Goal: Task Accomplishment & Management: Complete application form

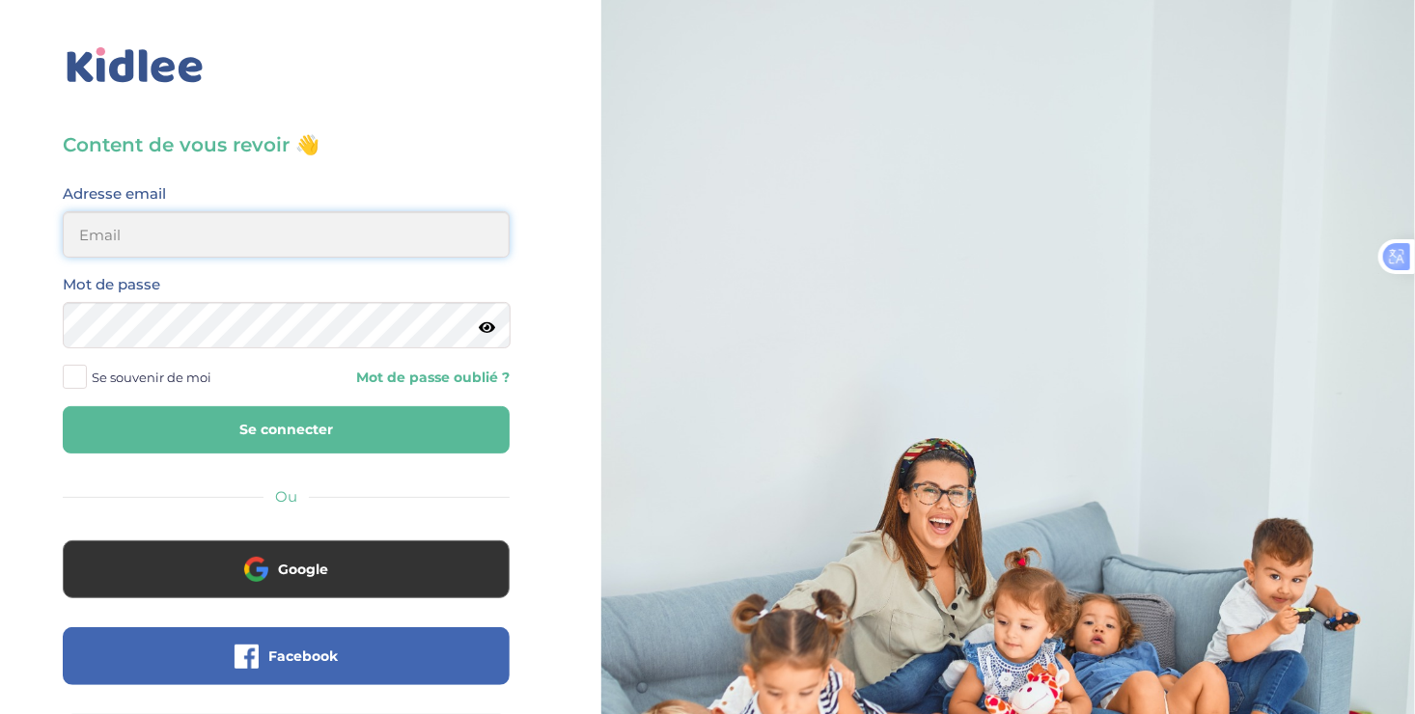
type input "ousmanealhassanetoure@gmail.com"
click at [300, 440] on button "Se connecter" at bounding box center [286, 429] width 447 height 47
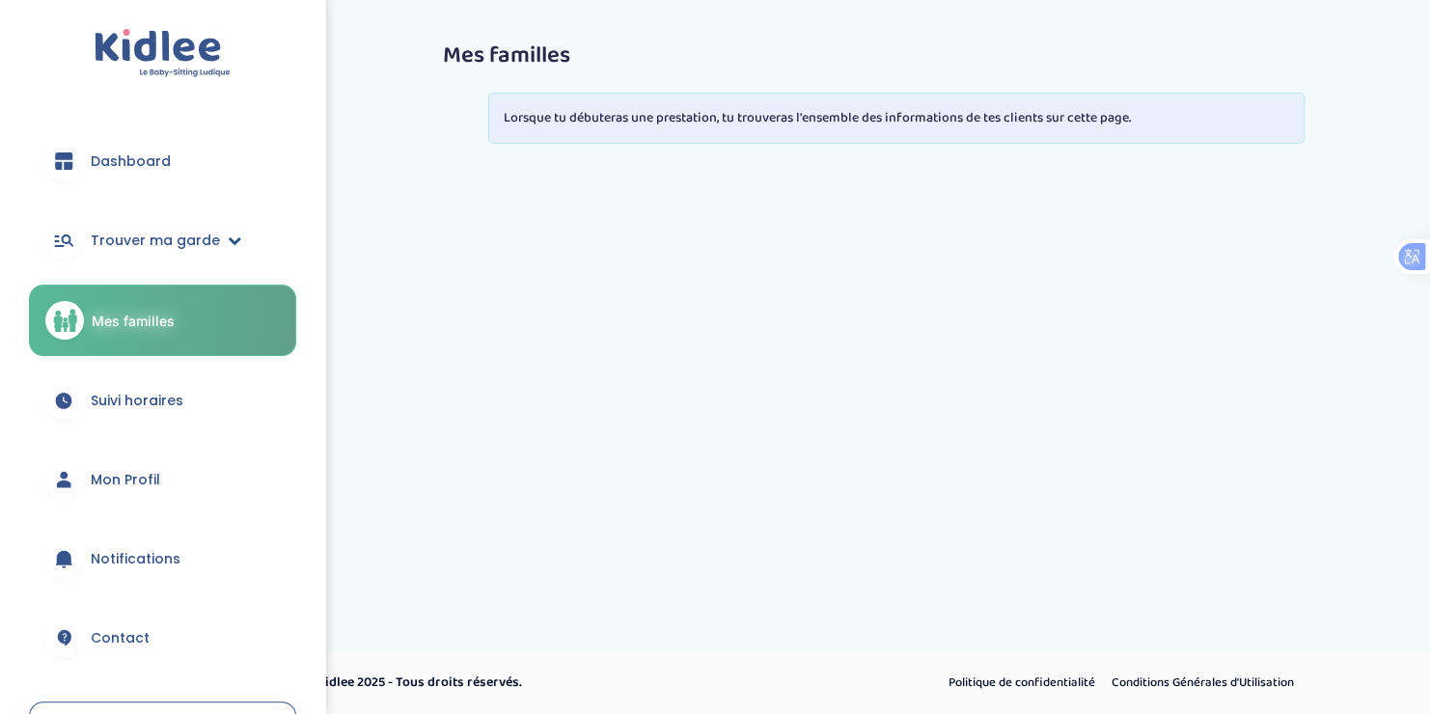
click at [208, 235] on span "Trouver ma garde" at bounding box center [155, 241] width 129 height 20
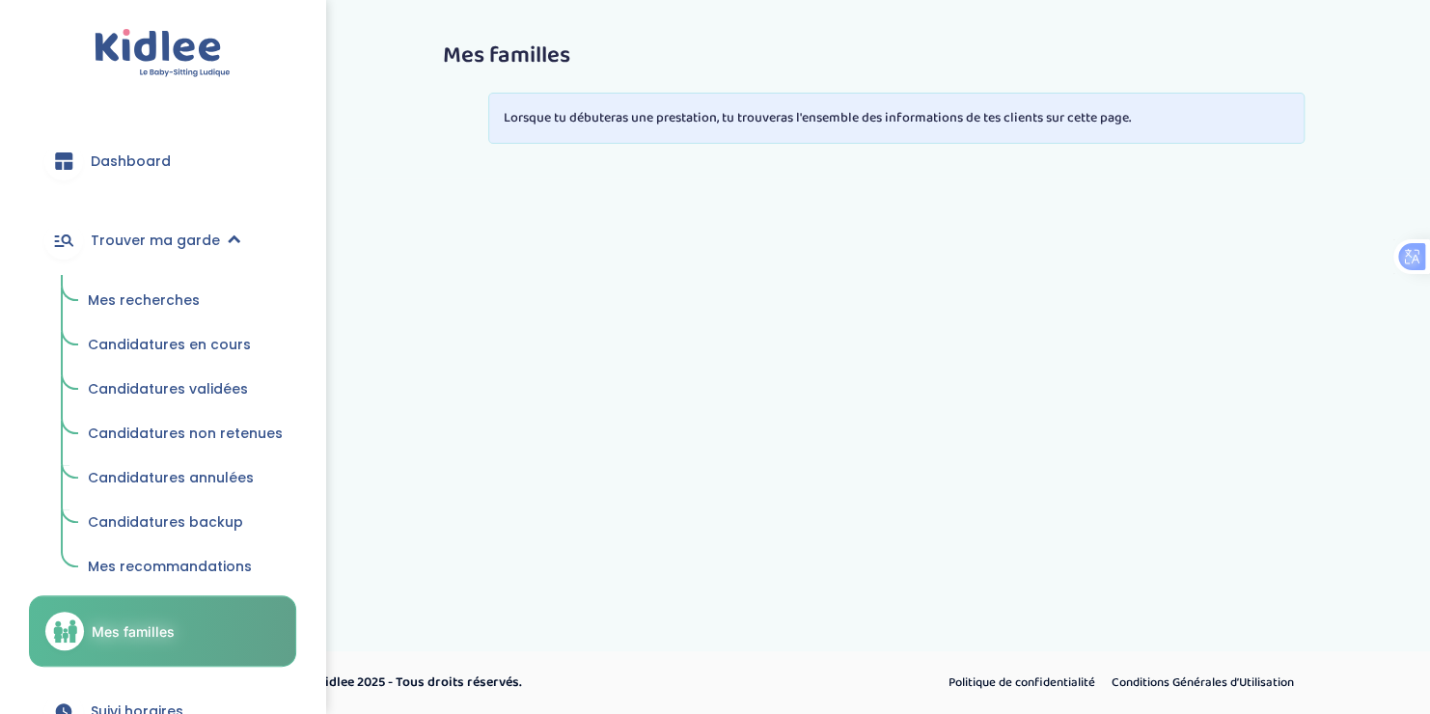
click at [156, 340] on span "Candidatures en cours" at bounding box center [169, 344] width 163 height 19
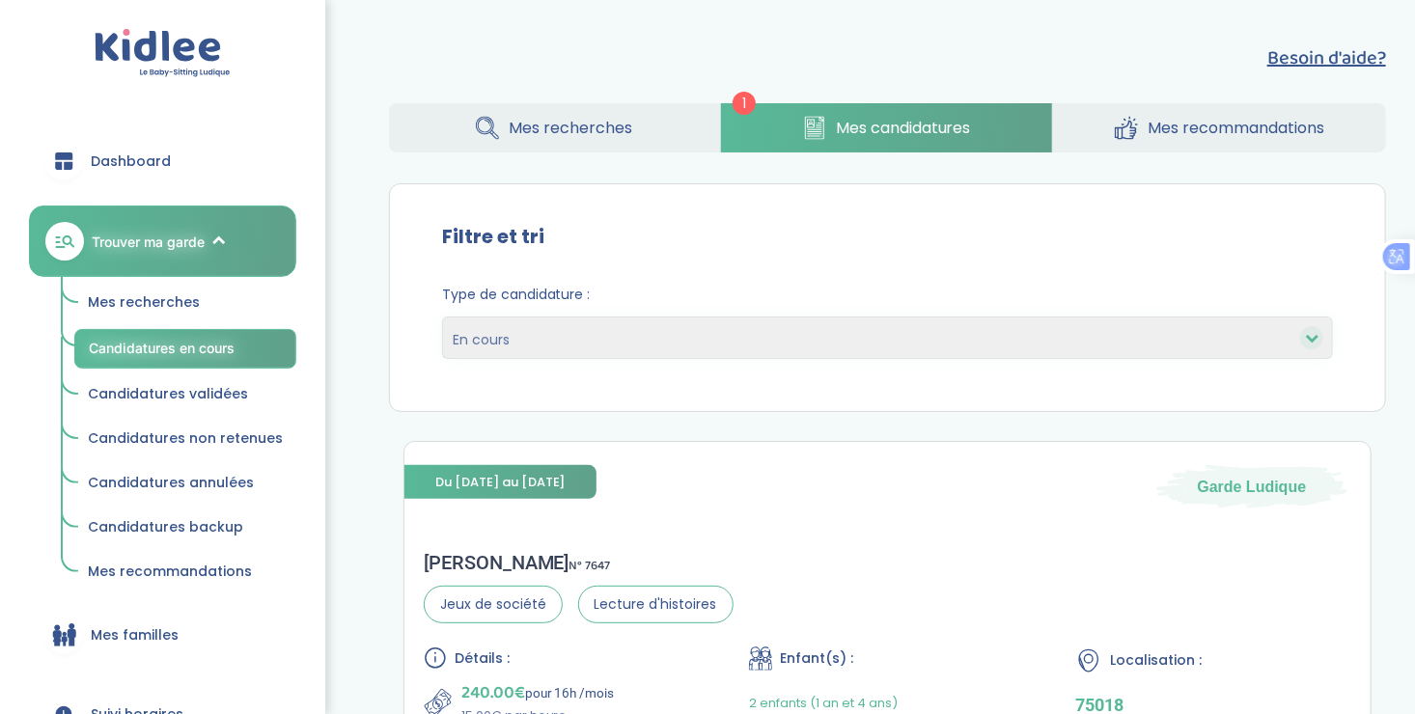
click at [202, 391] on span "Candidatures validées" at bounding box center [168, 393] width 160 height 19
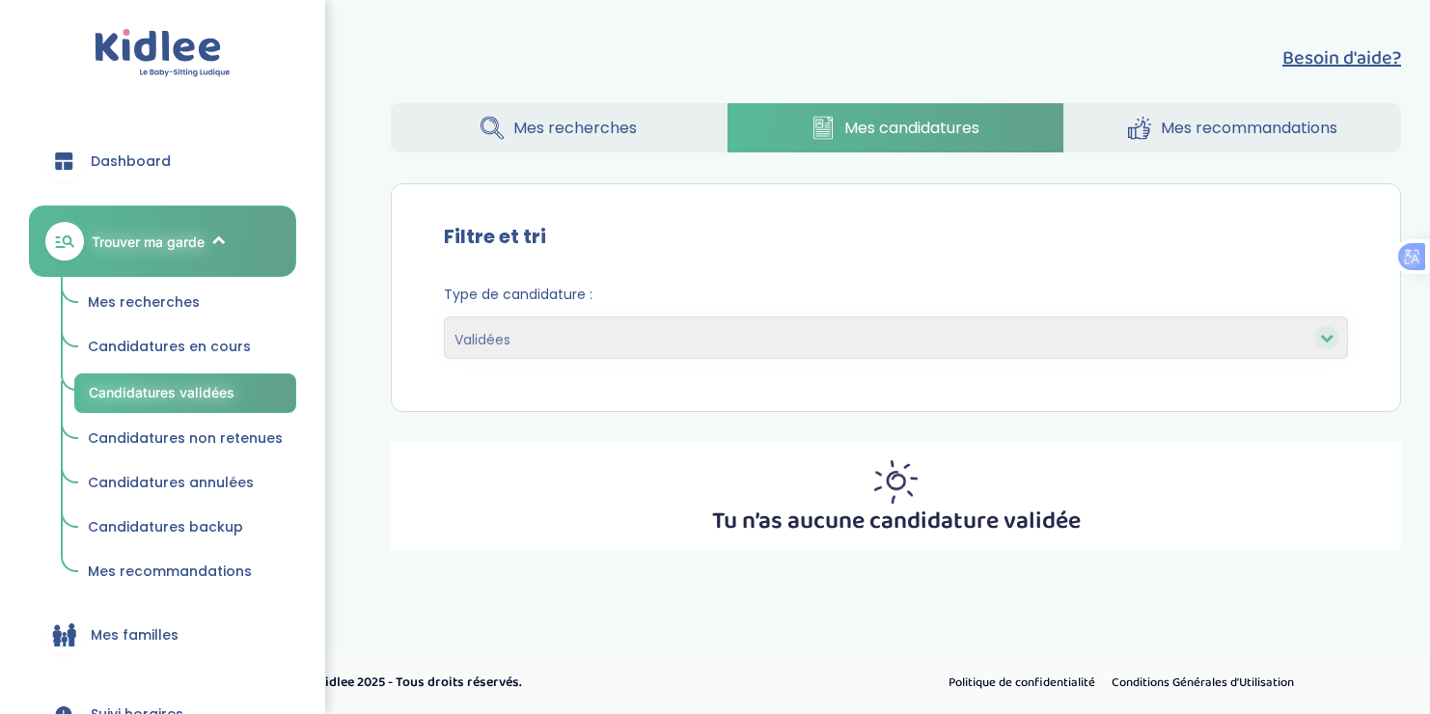
select select "accepted"
click at [193, 433] on span "Candidatures non retenues" at bounding box center [185, 437] width 195 height 19
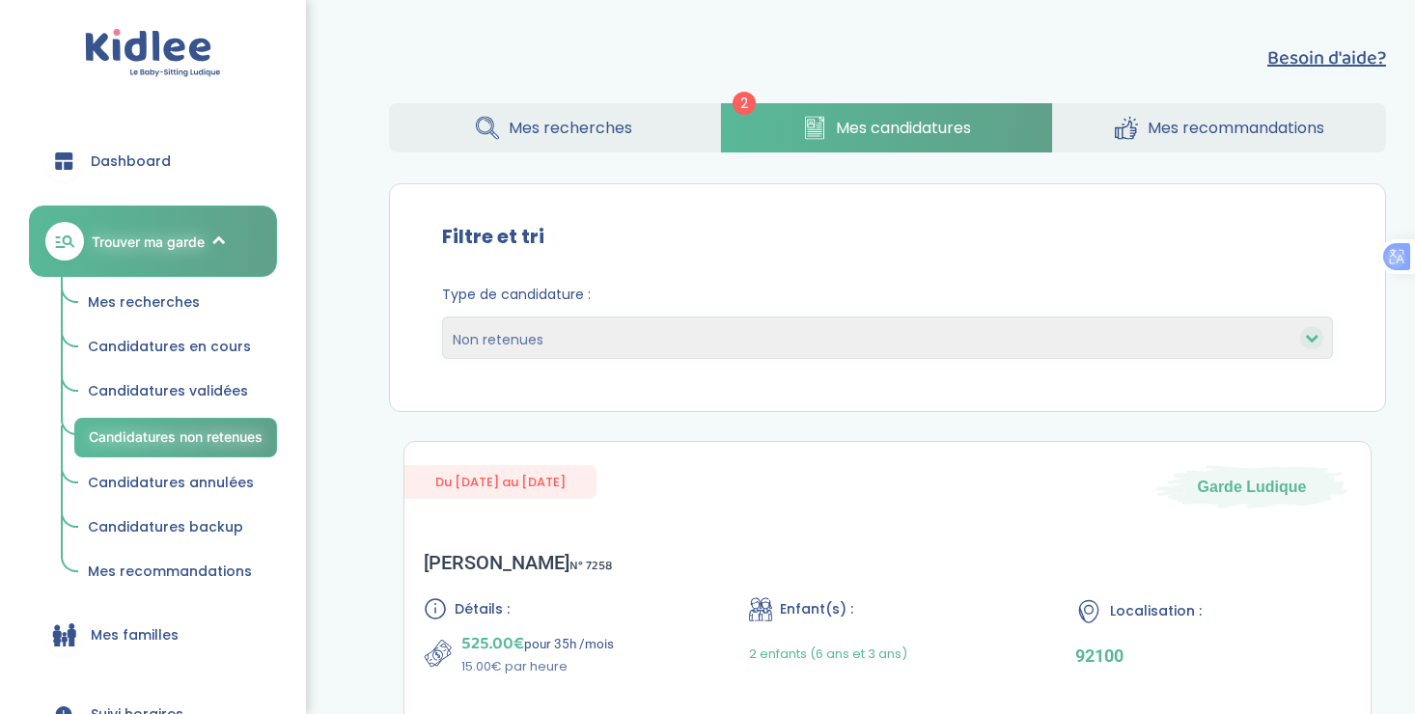
select select "declined"
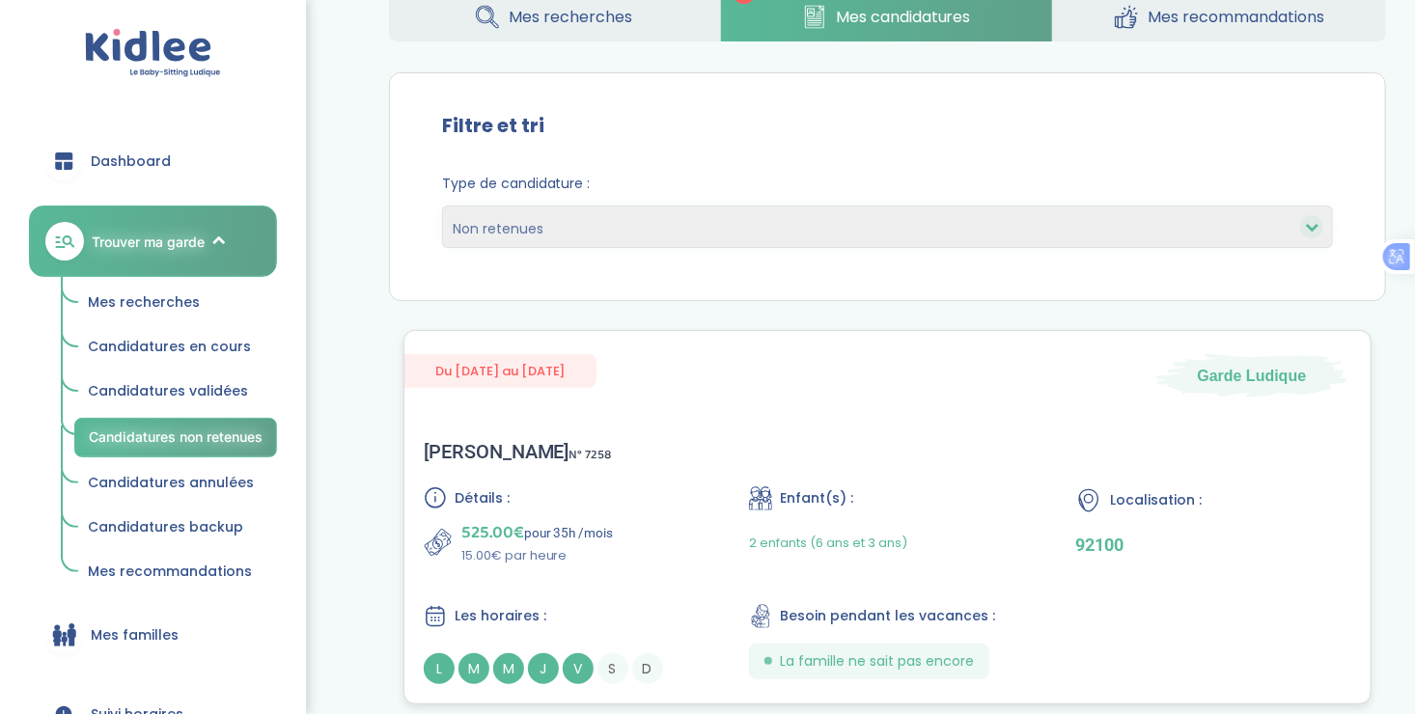
scroll to position [116, 0]
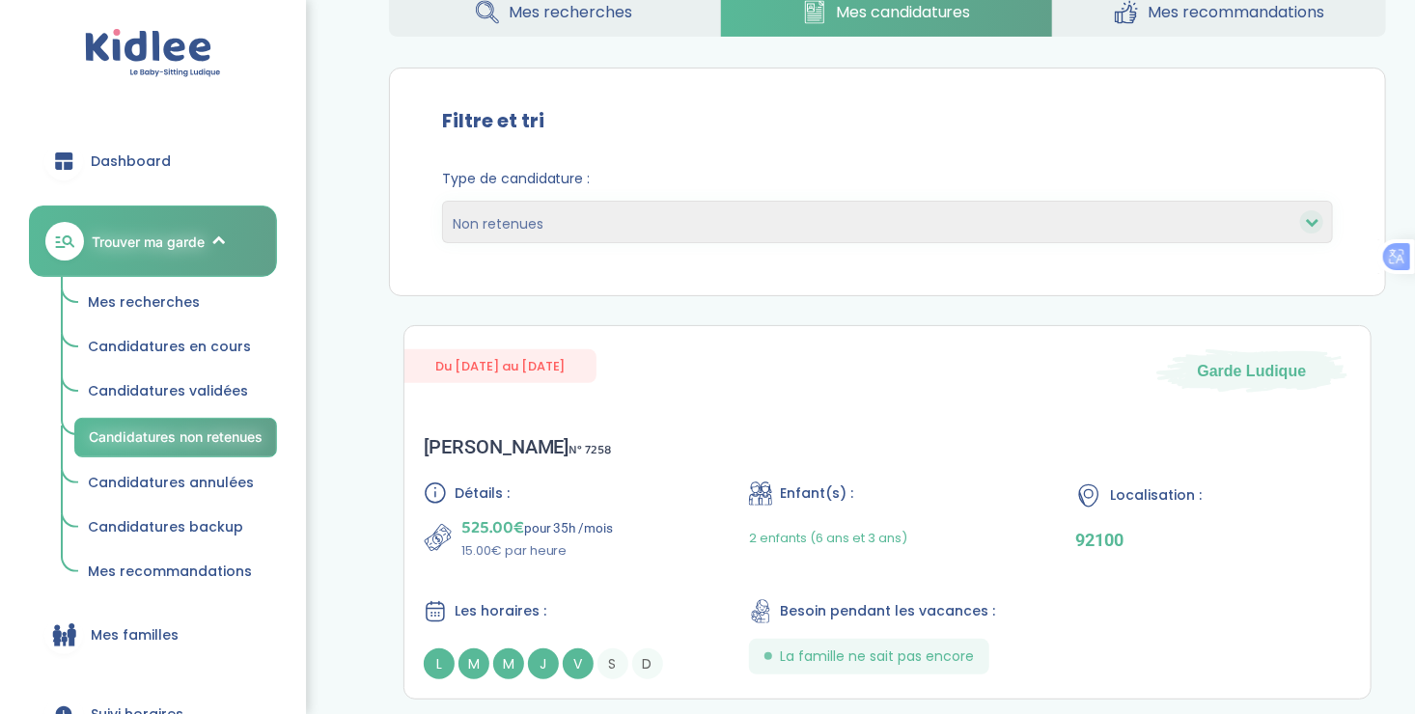
click at [175, 479] on span "Candidatures annulées" at bounding box center [171, 482] width 166 height 19
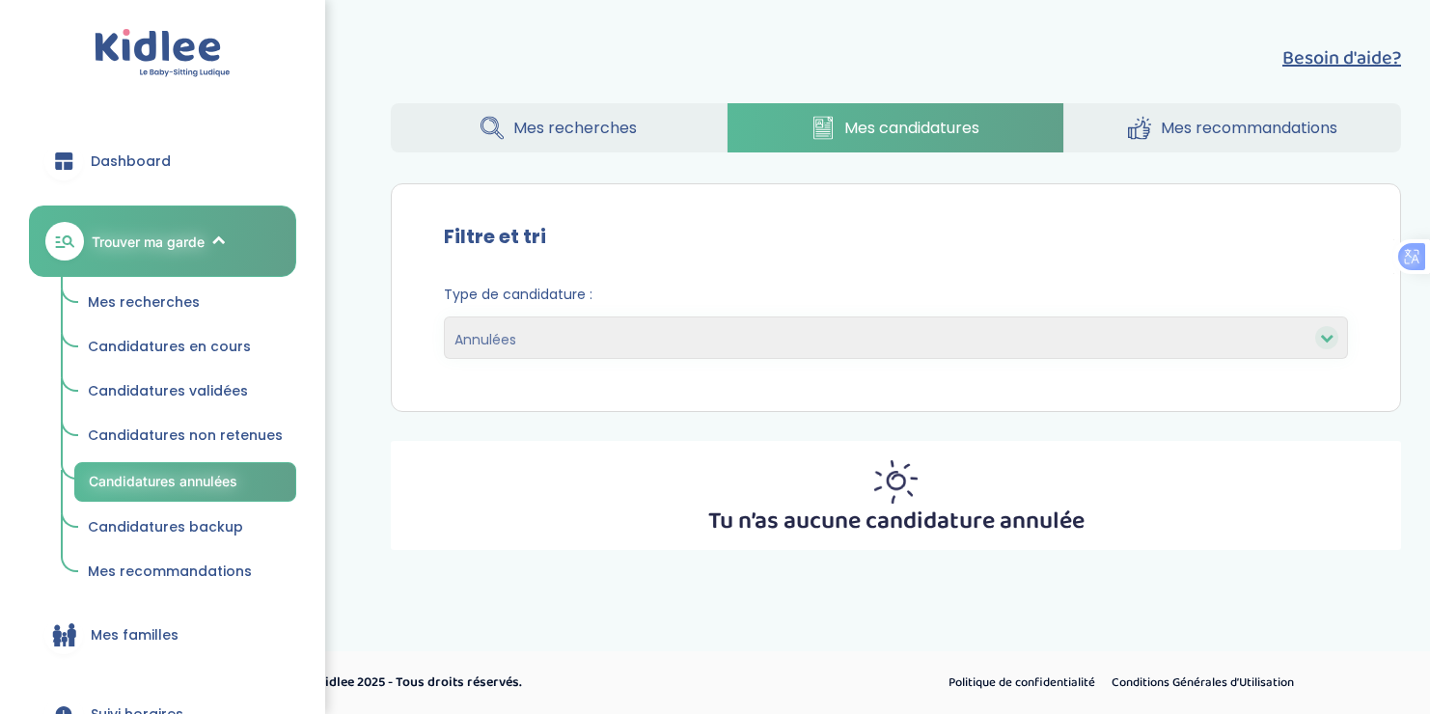
select select "canceled"
click at [174, 521] on span "Candidatures backup" at bounding box center [165, 526] width 155 height 19
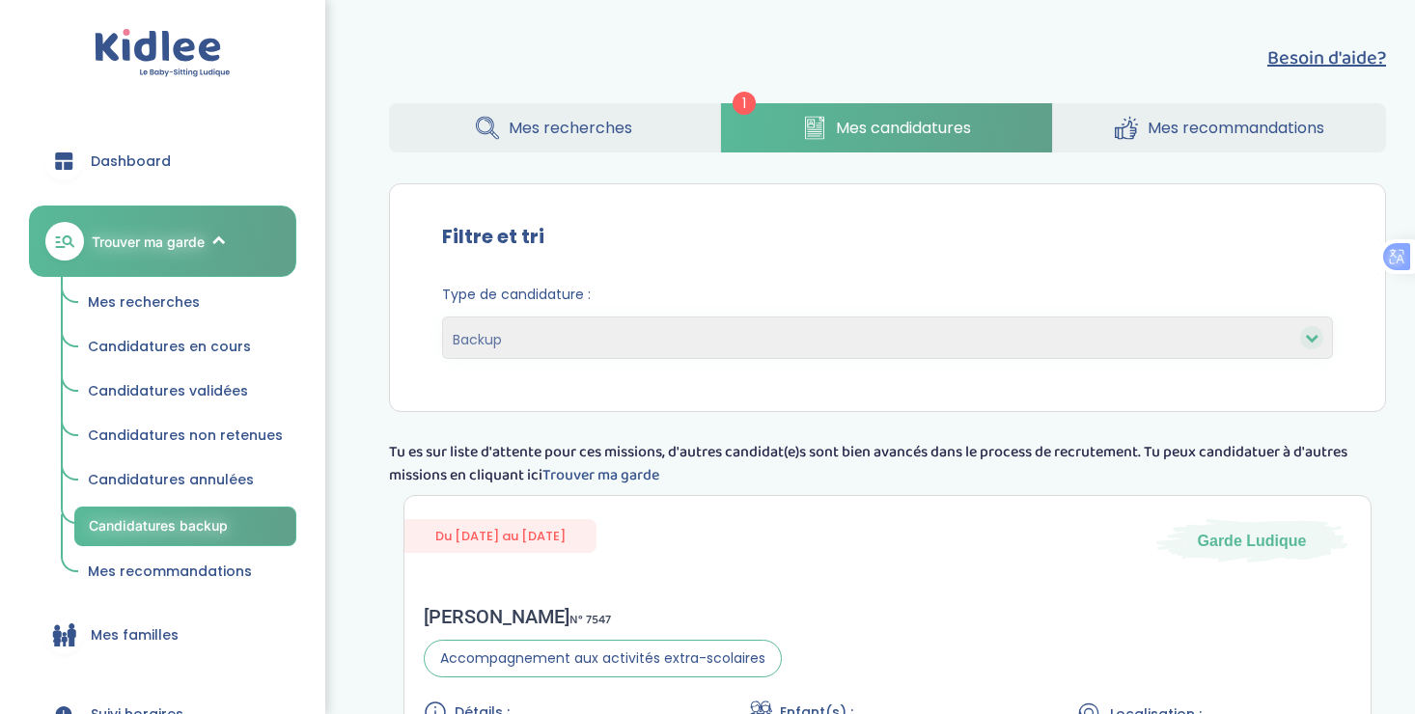
select select "backup"
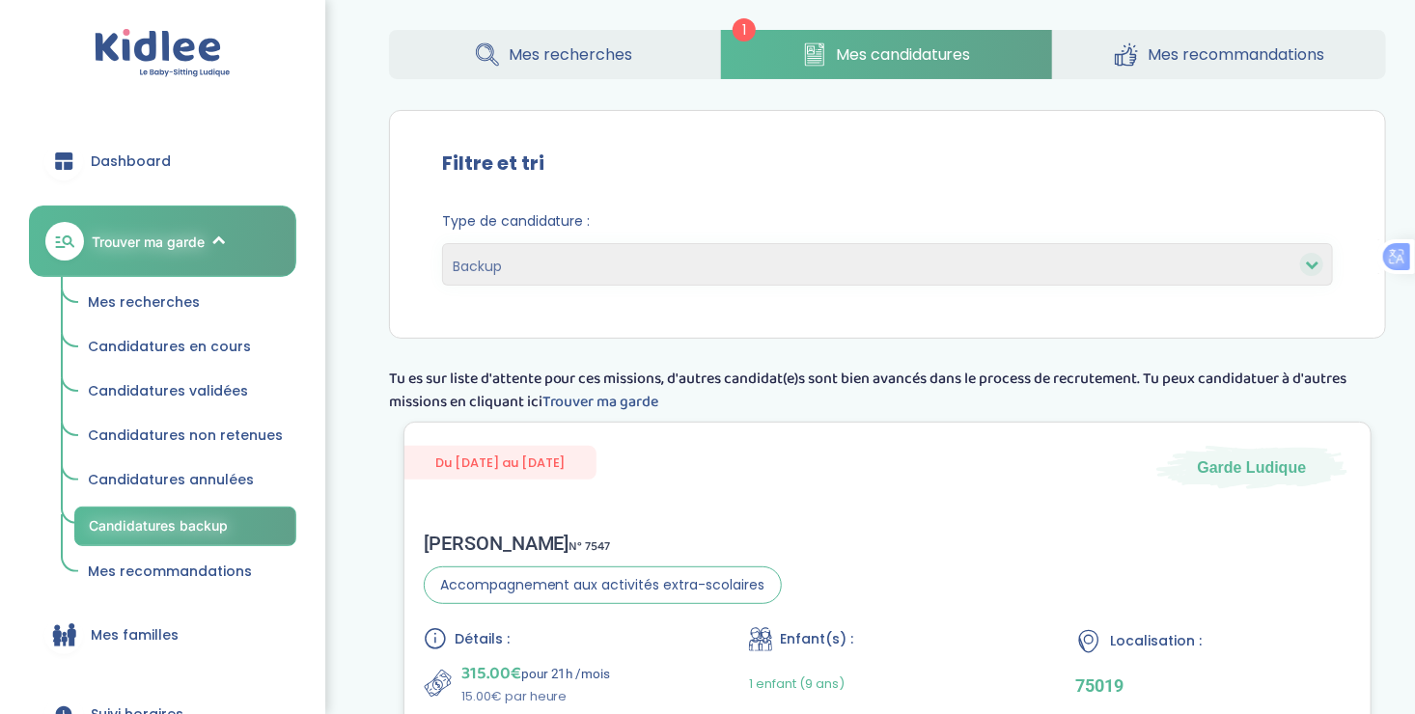
scroll to position [69, 0]
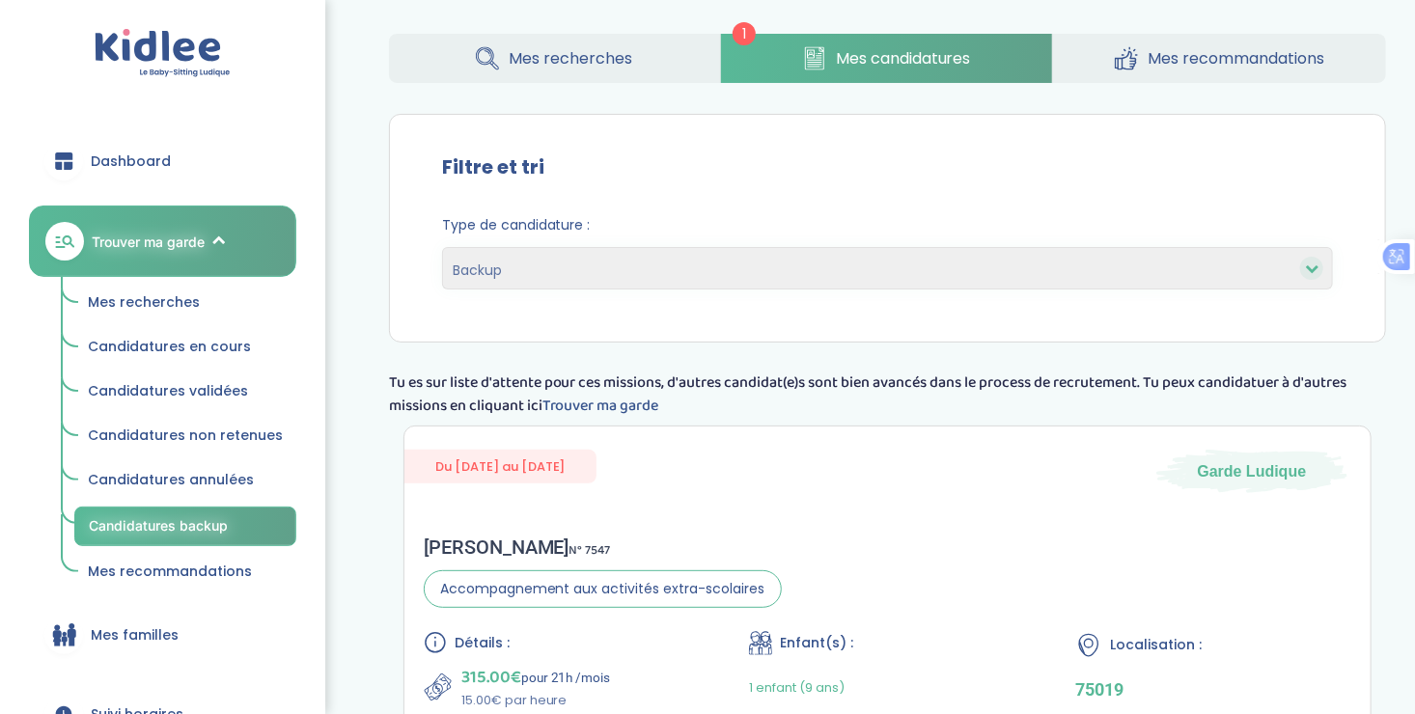
click at [165, 301] on span "Mes recherches" at bounding box center [144, 301] width 112 height 19
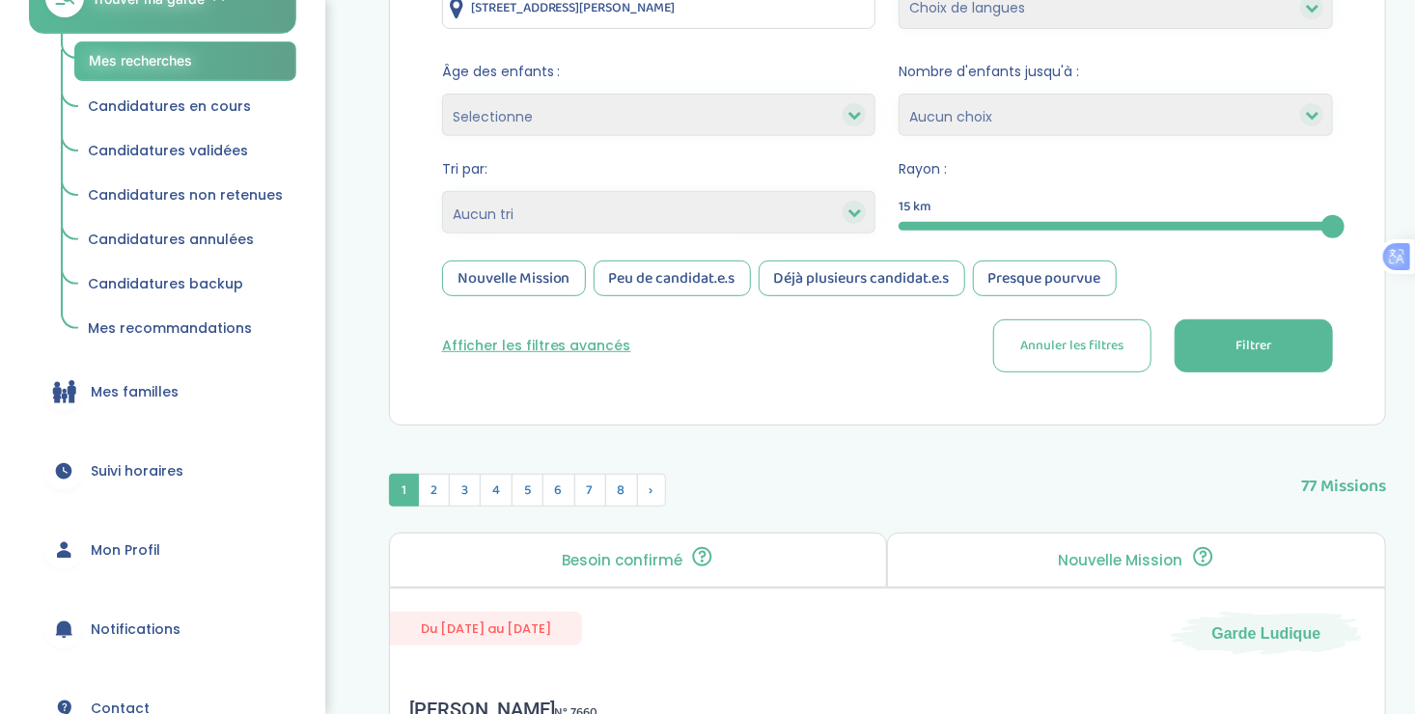
scroll to position [331, 0]
click at [497, 266] on div "Nouvelle Mission" at bounding box center [514, 278] width 144 height 36
click at [1254, 347] on span "Filtrer" at bounding box center [1253, 345] width 36 height 20
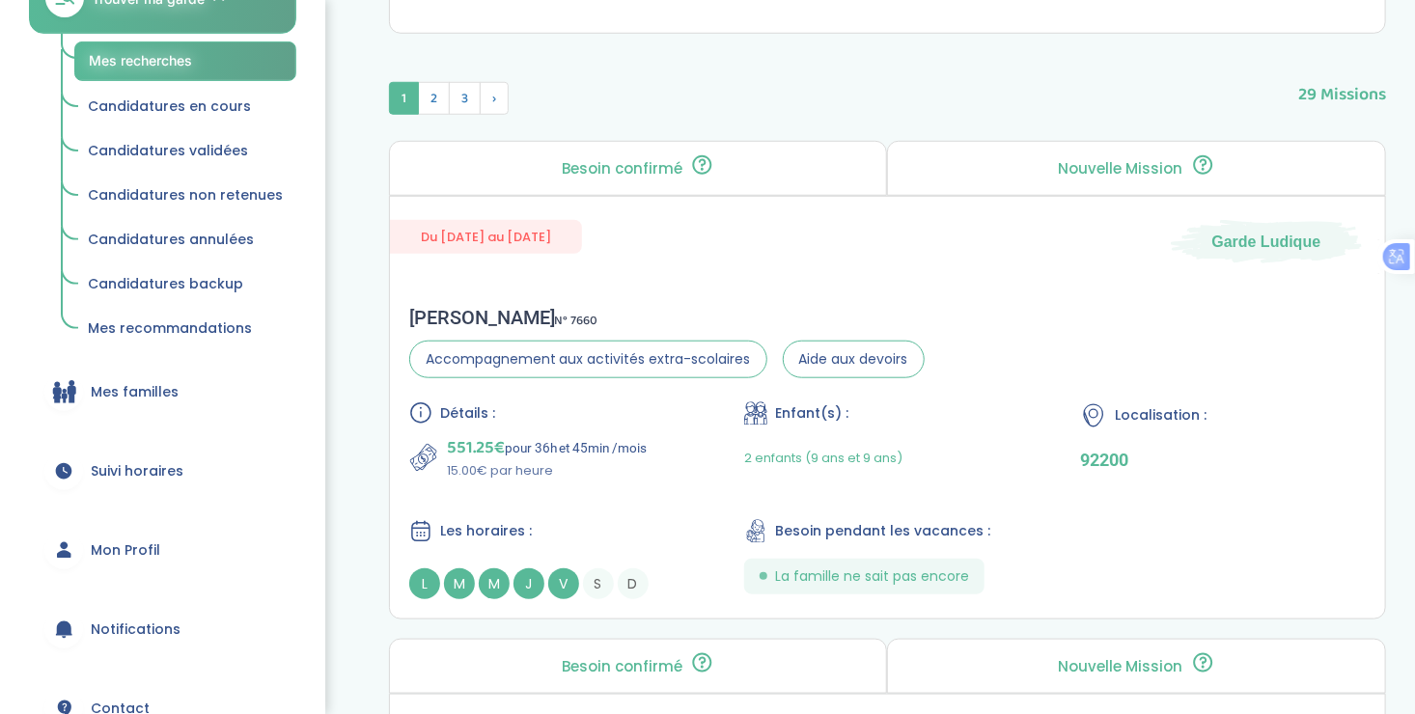
scroll to position [724, 0]
click at [669, 473] on div "551.25€ pour 36h et 45min /mois 15.00€ par heure" at bounding box center [552, 455] width 286 height 46
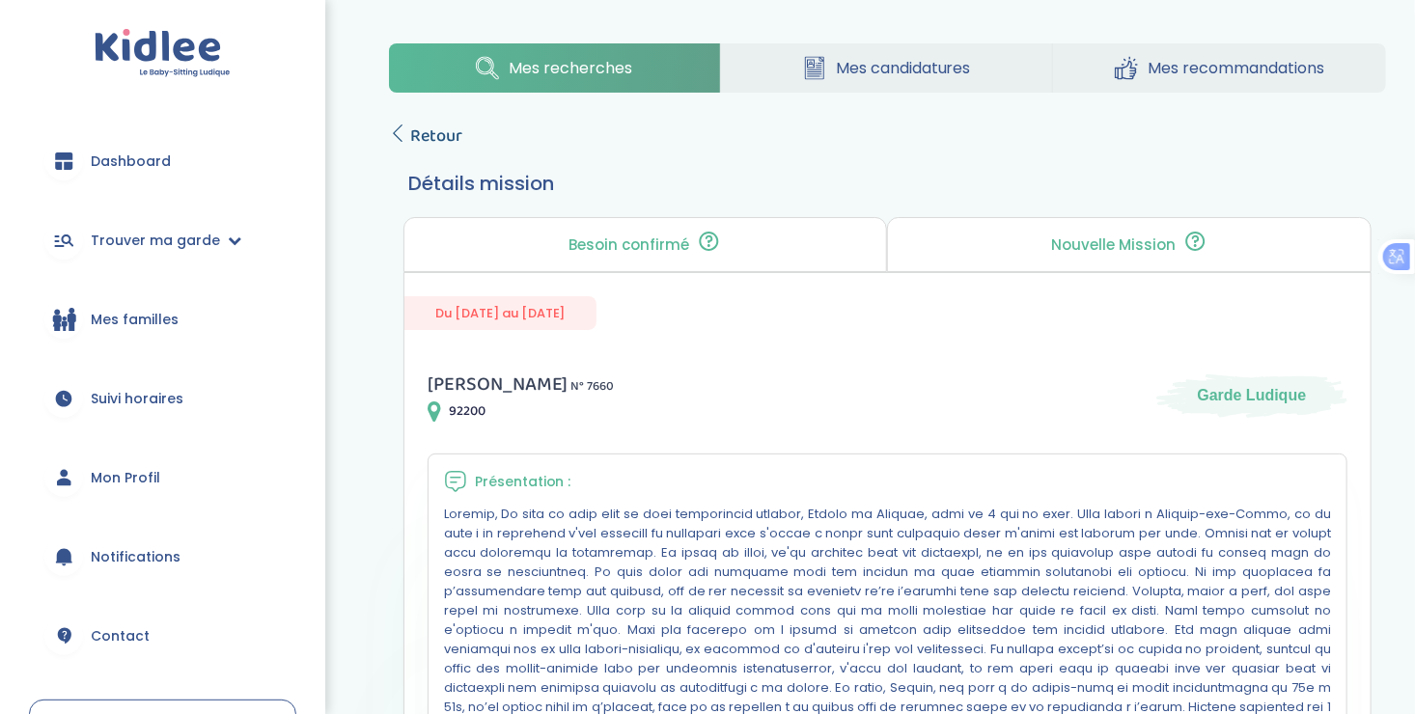
click at [402, 125] on icon at bounding box center [397, 132] width 17 height 17
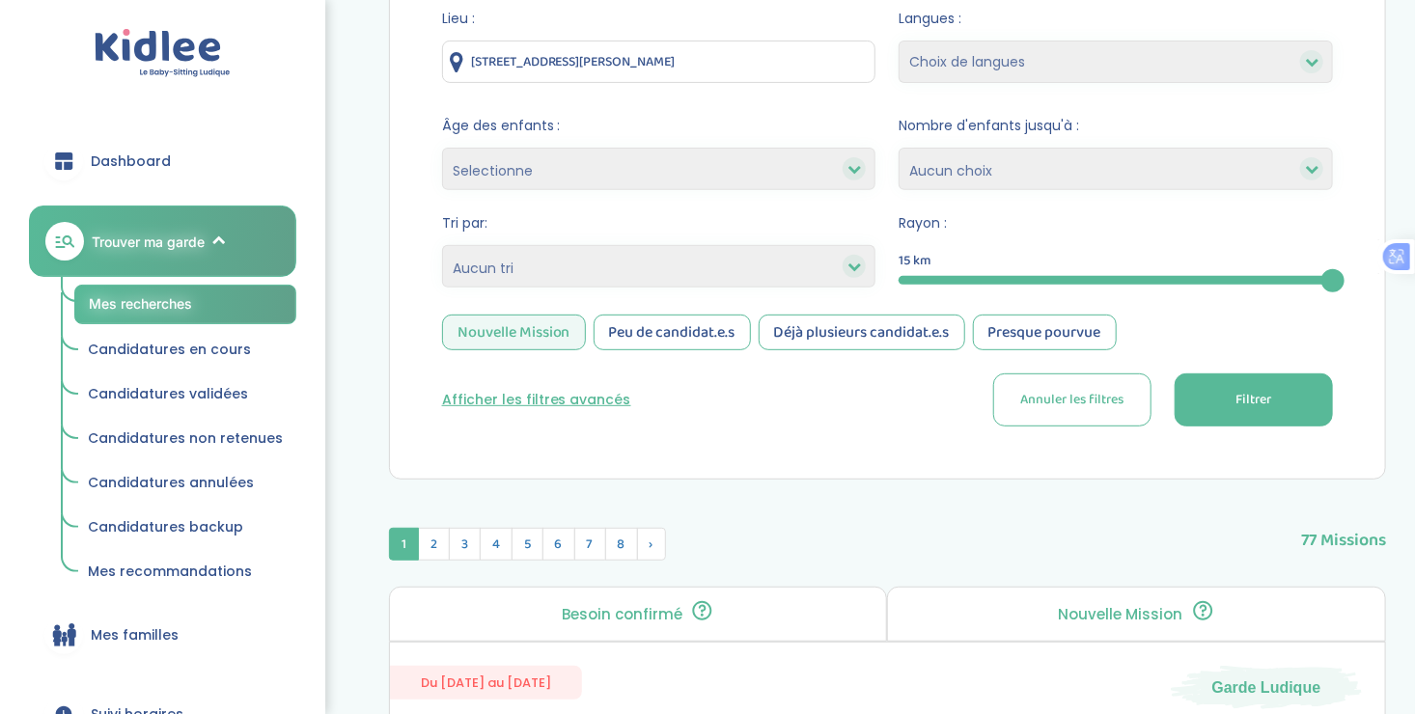
scroll to position [260, 0]
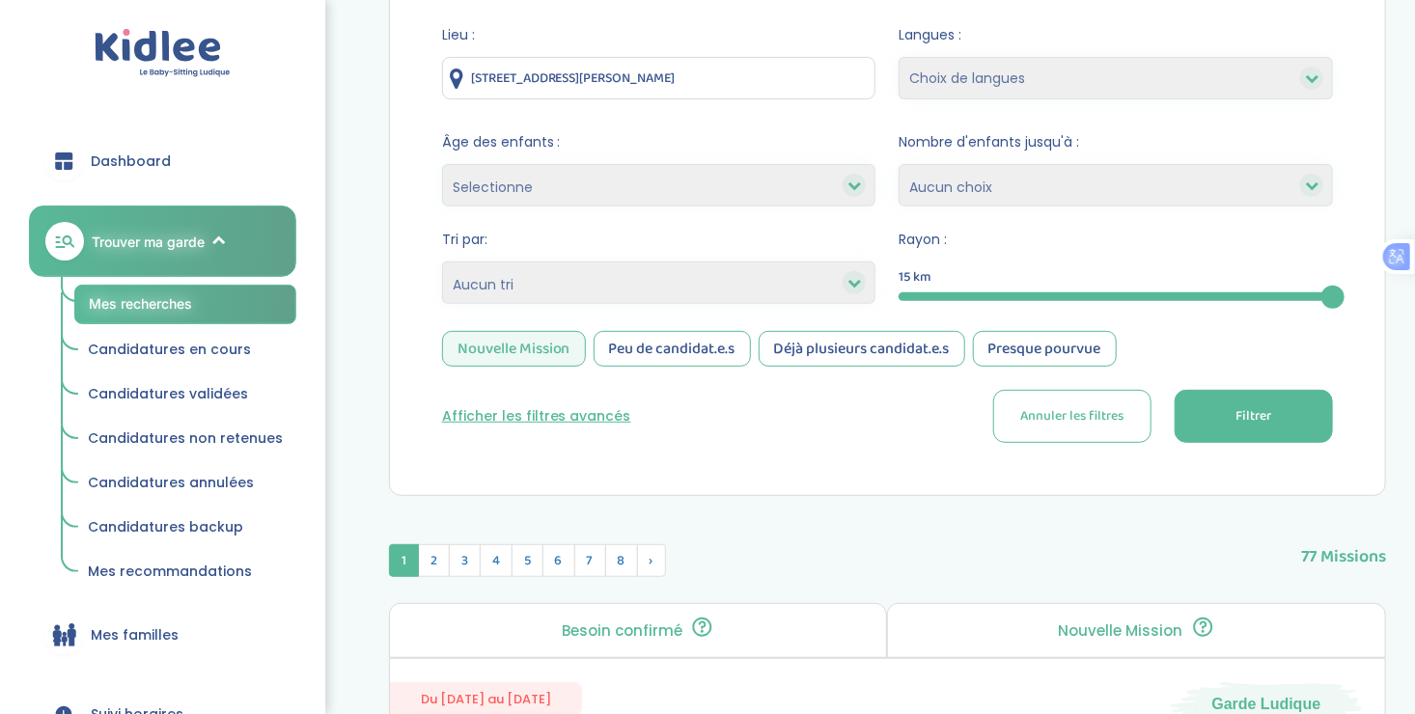
click at [1207, 416] on button "Filtrer" at bounding box center [1253, 416] width 158 height 53
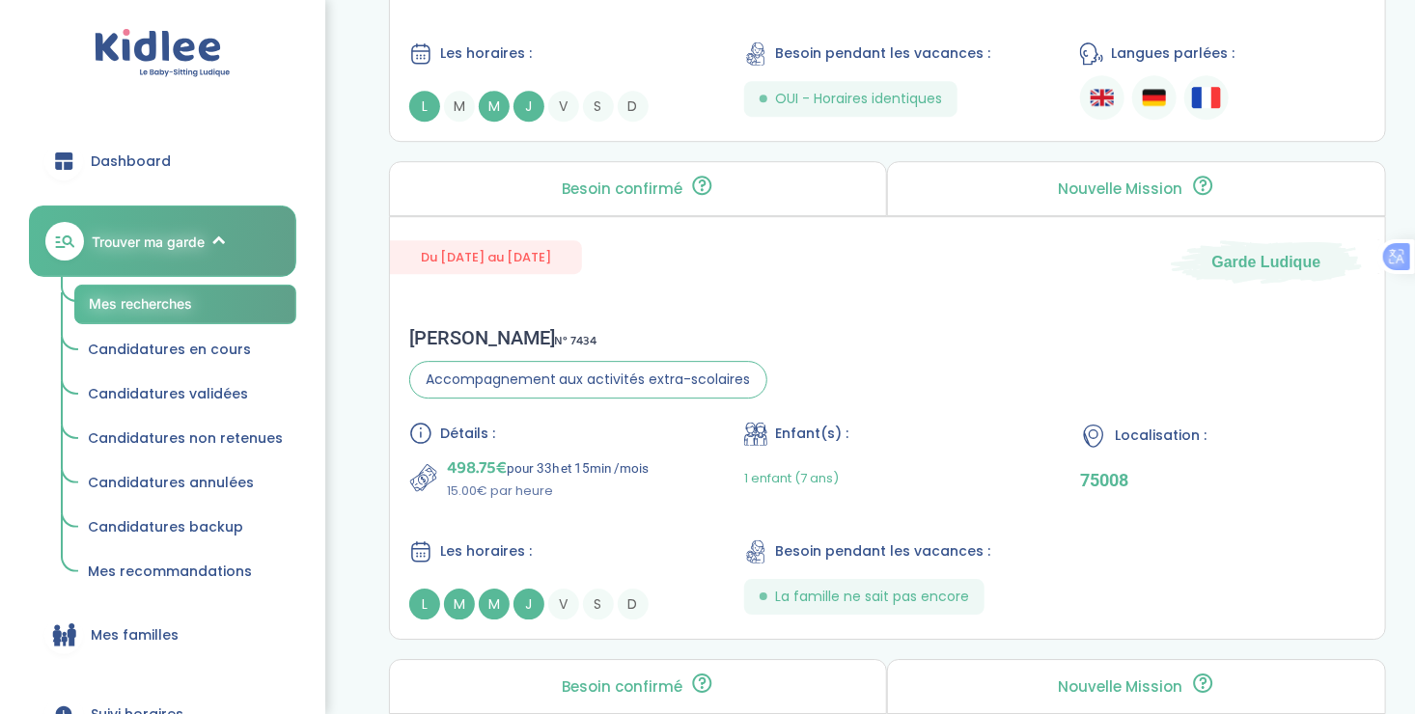
scroll to position [2694, 0]
click at [660, 513] on div "Détails : 498.75€ pour 33h et 15min /mois 15.00€ par heure Enfant(s) : 1 enfant…" at bounding box center [887, 520] width 956 height 198
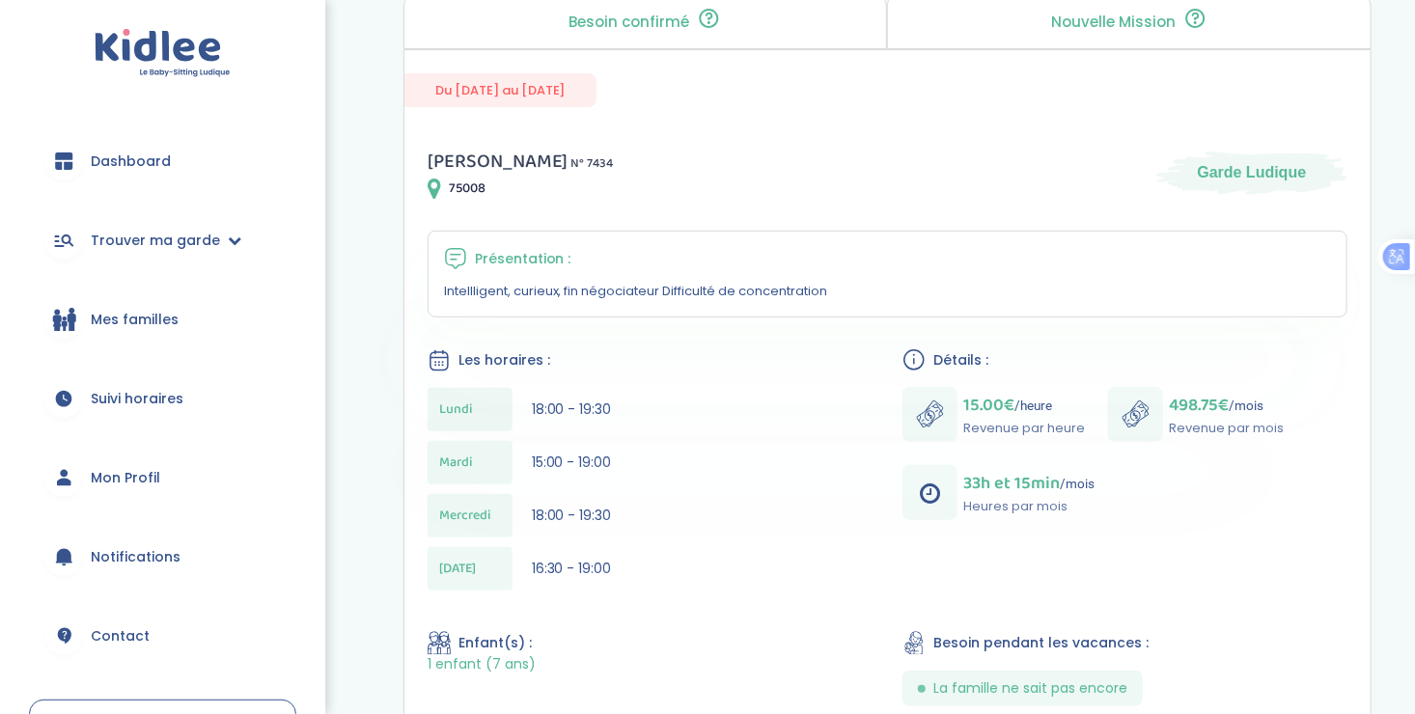
scroll to position [226, 0]
click at [660, 513] on div "Mercredi 18:00 - 19:30" at bounding box center [649, 512] width 445 height 43
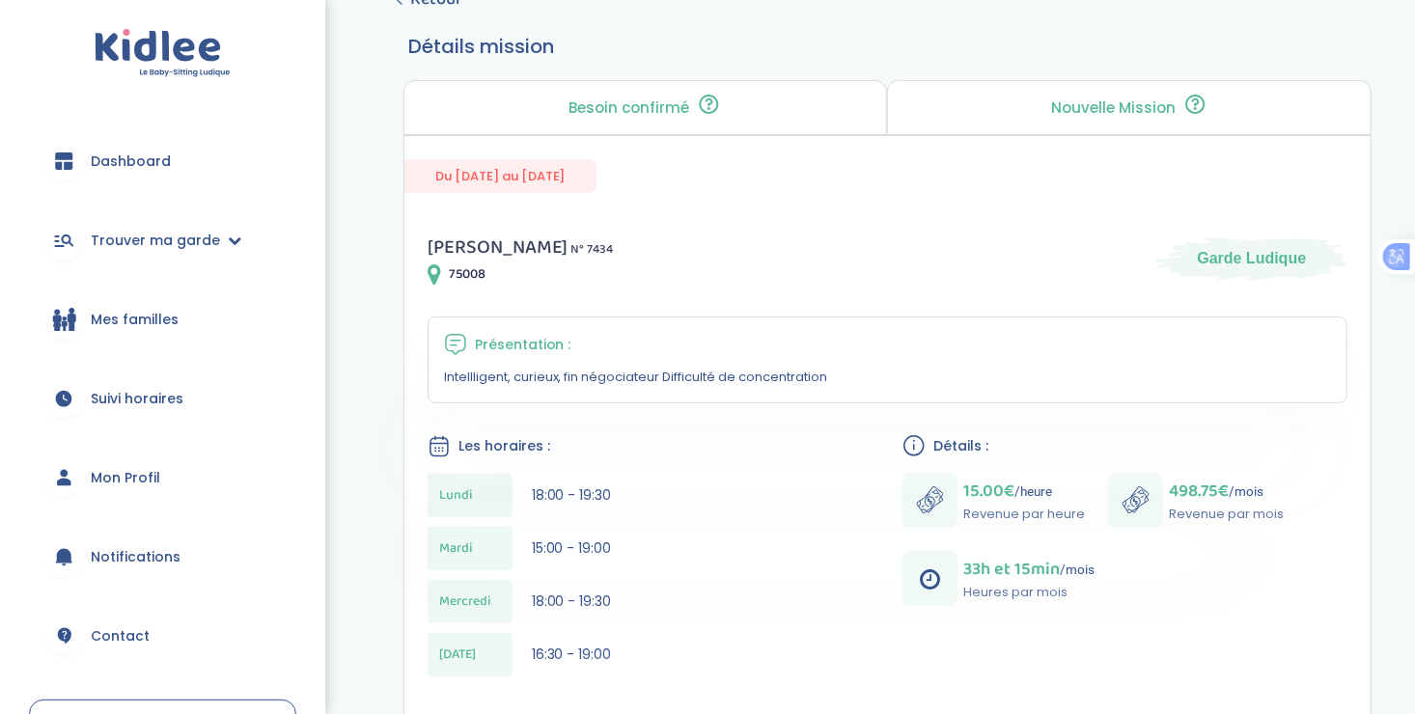
scroll to position [138, 0]
click at [520, 599] on div "Mercredi 18:00 - 19:30" at bounding box center [649, 600] width 445 height 43
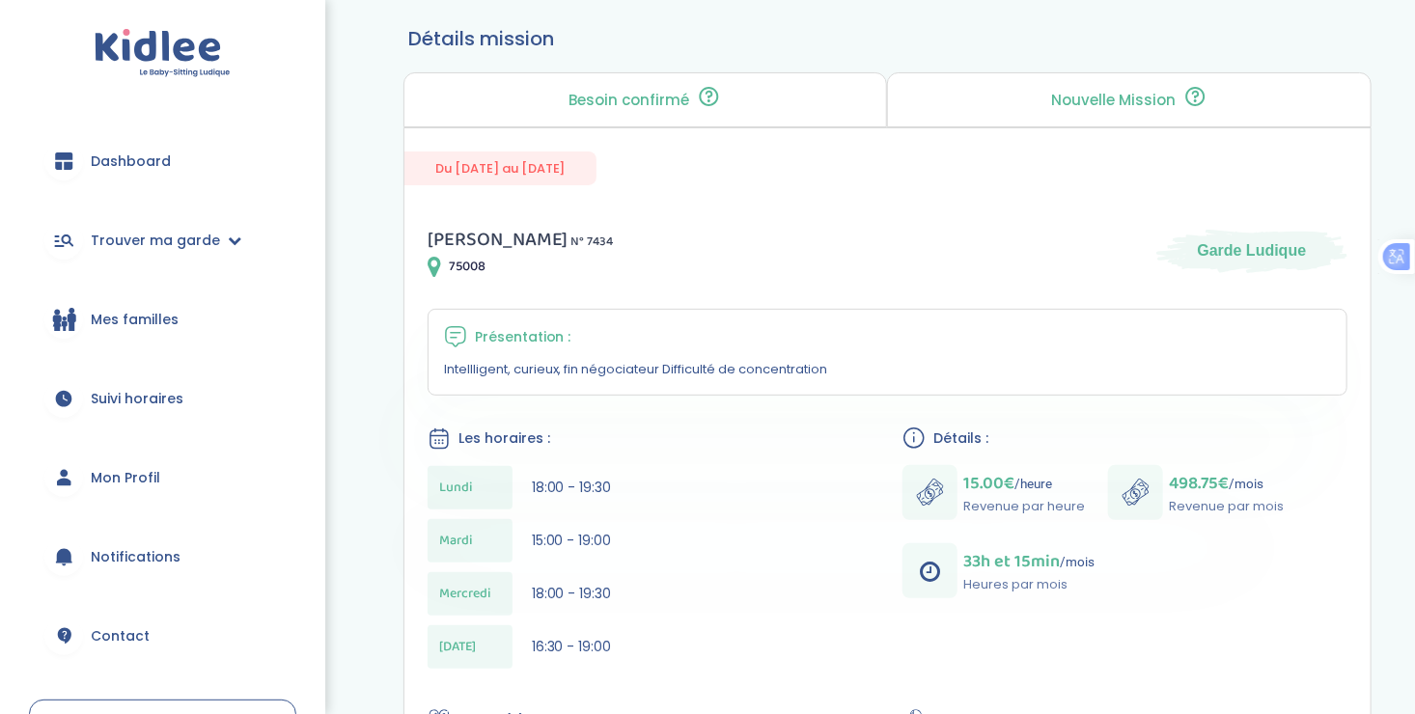
click at [456, 374] on p "Intellligent, curieux, fin négociateur Difficulté de concentration" at bounding box center [887, 369] width 887 height 19
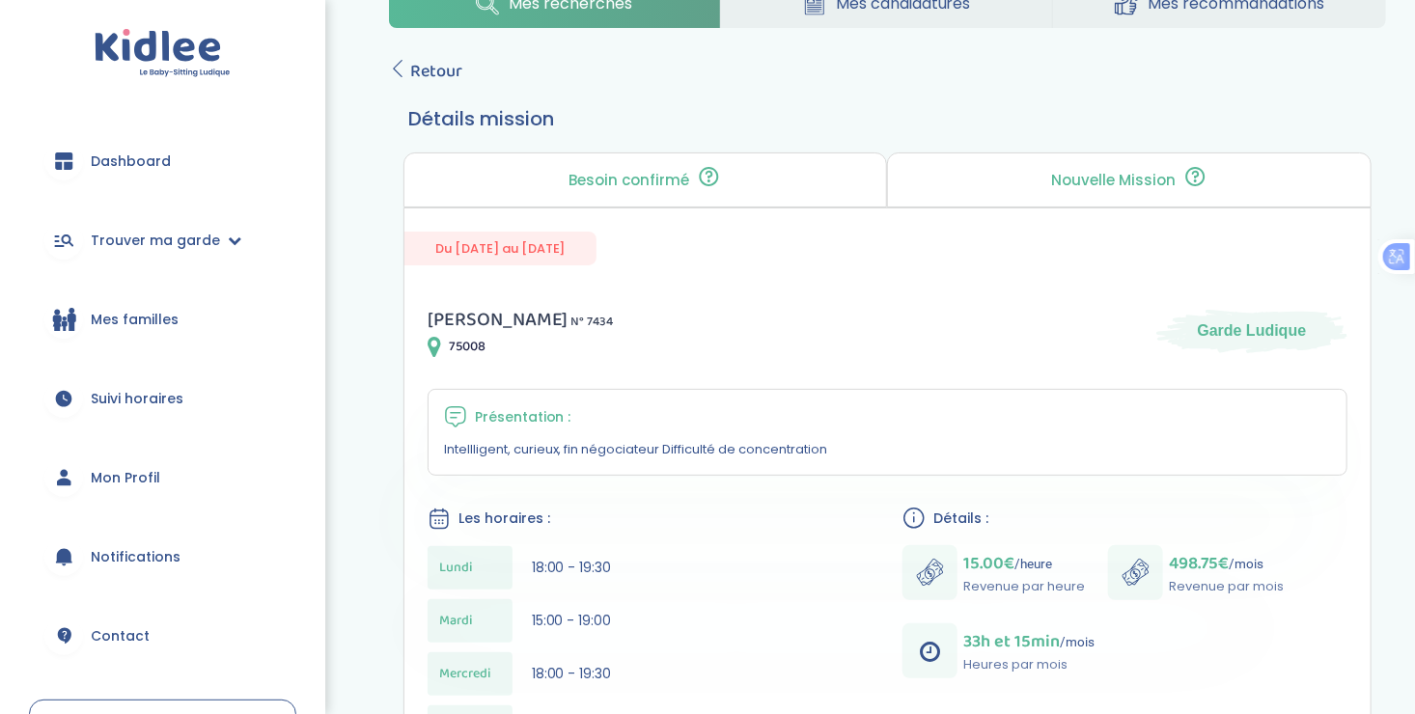
scroll to position [42, 0]
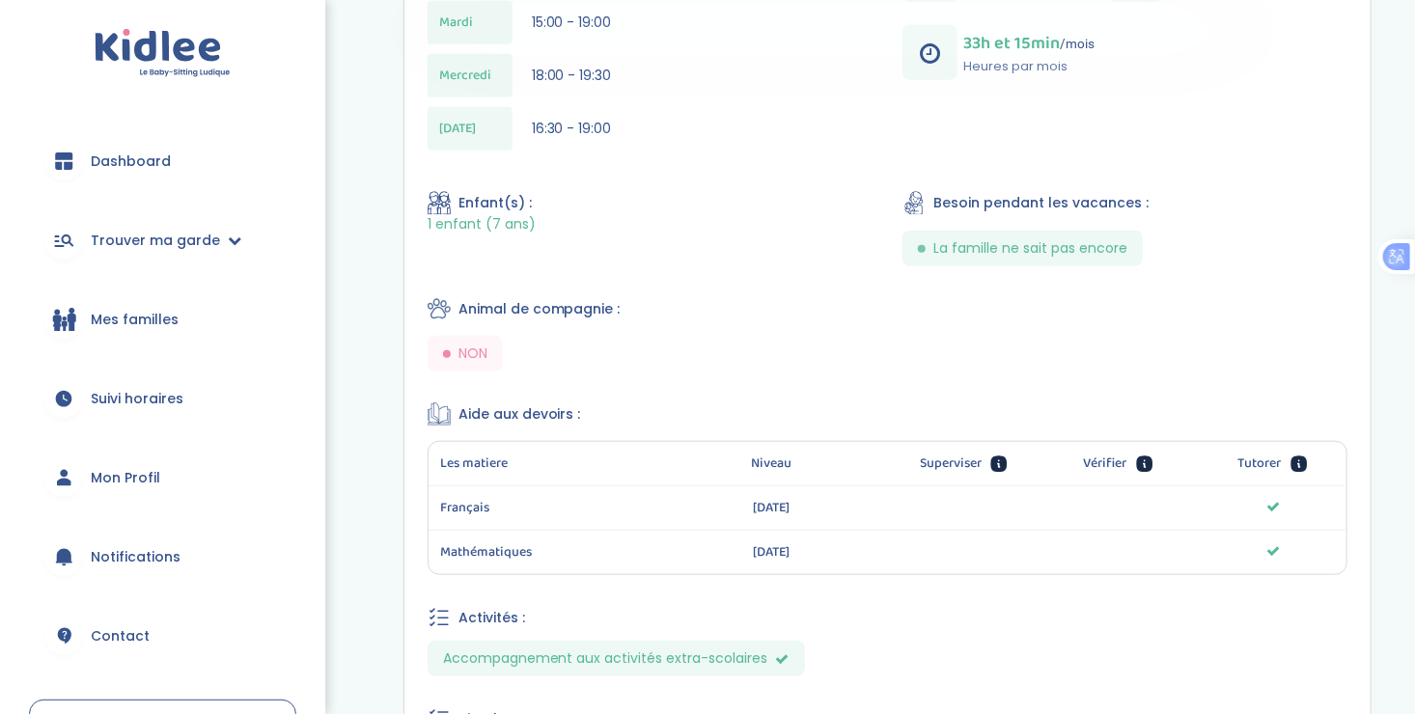
scroll to position [952, 0]
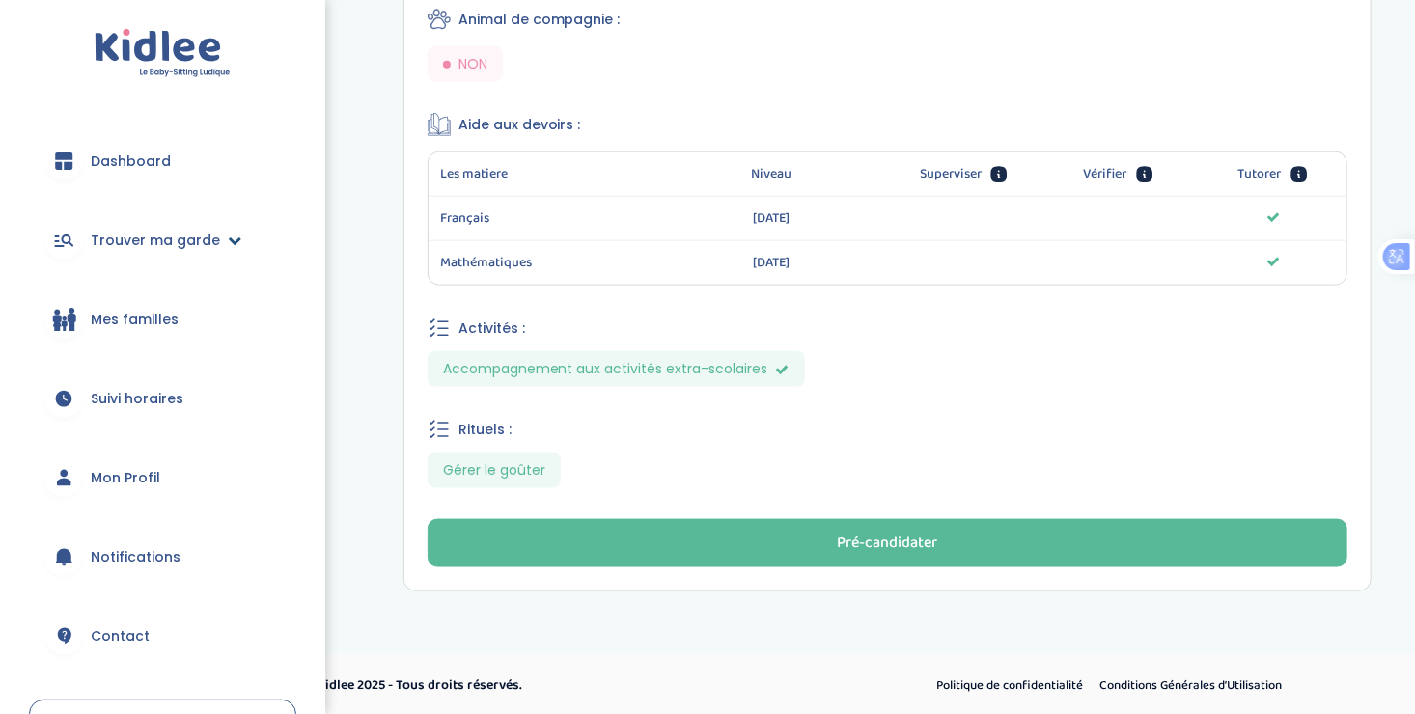
click at [136, 237] on span "Trouver ma garde" at bounding box center [155, 241] width 129 height 20
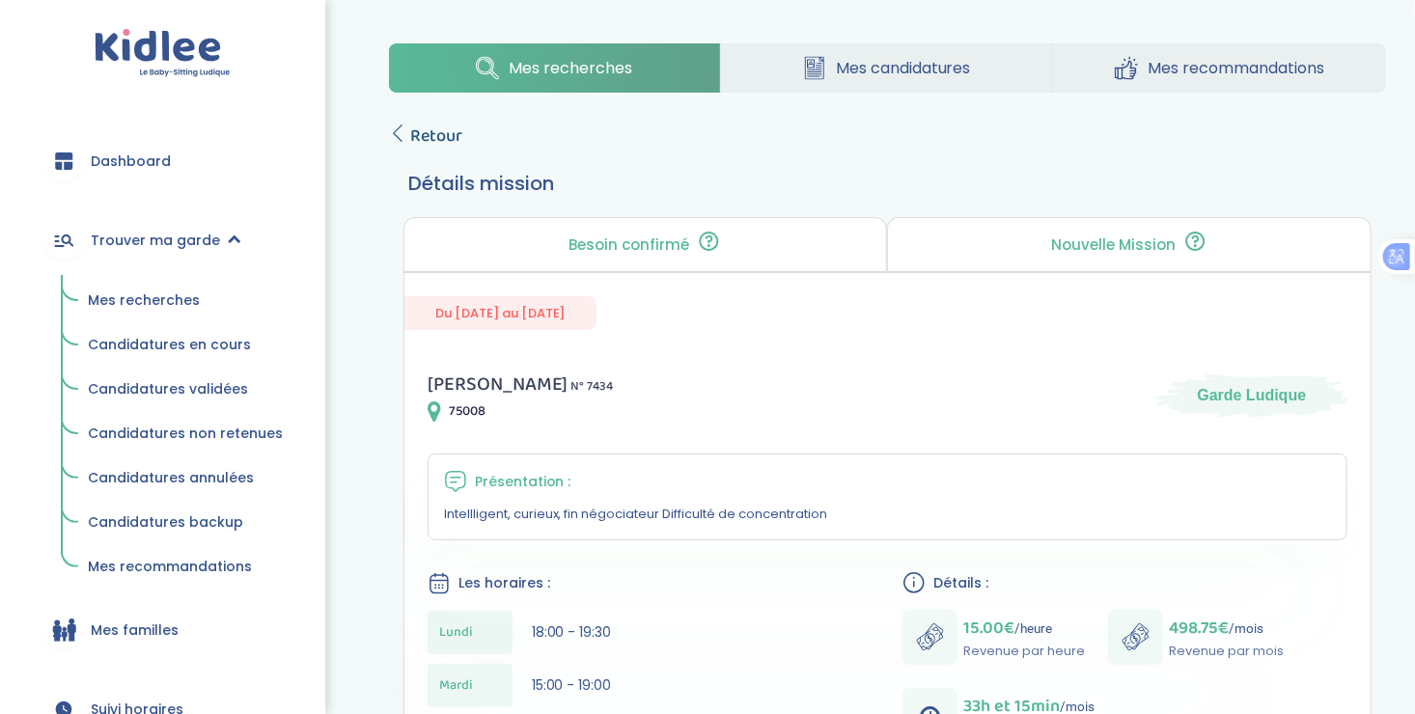
click at [402, 124] on icon at bounding box center [397, 132] width 17 height 17
click at [400, 123] on link "Retour" at bounding box center [425, 136] width 73 height 27
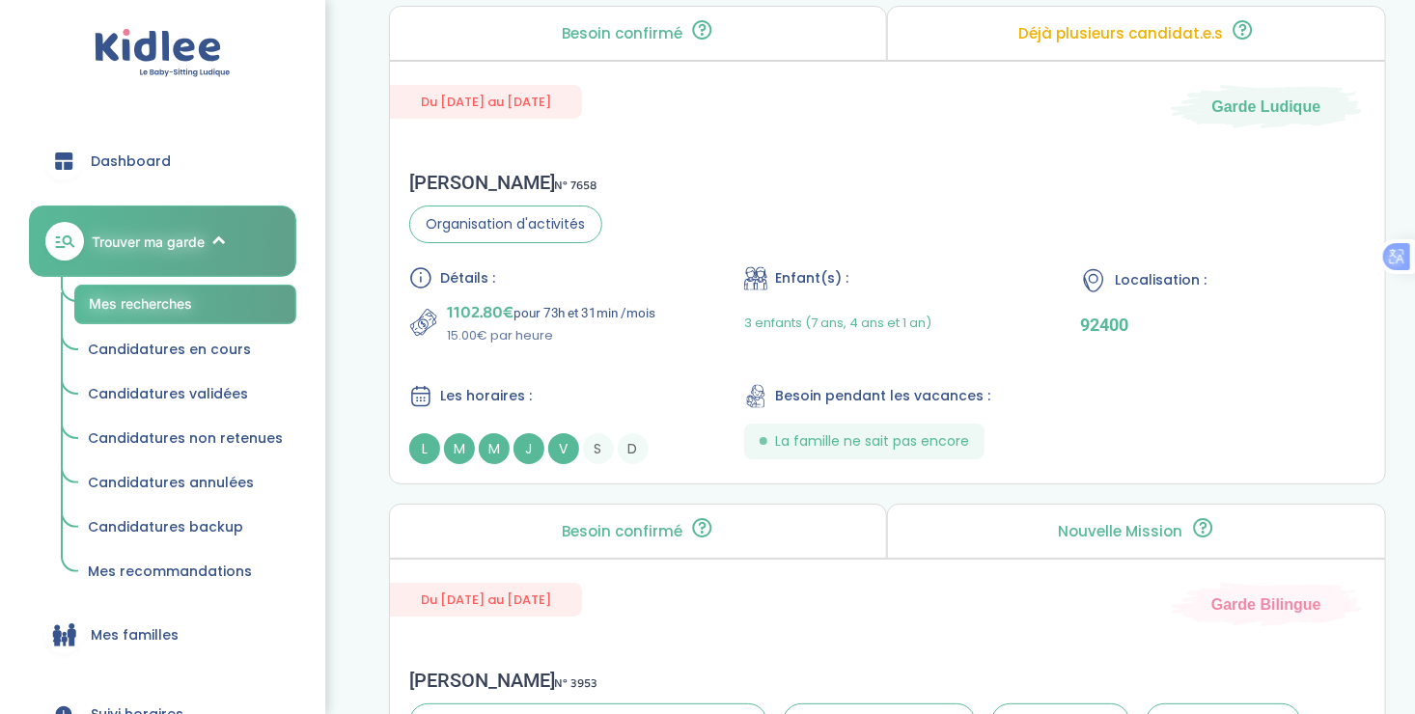
scroll to position [3347, 0]
click at [647, 362] on div "Détails : 1102.80€ pour 73h et 31min /mois 15.00€ par heure Enfant(s) : 3 enfan…" at bounding box center [887, 365] width 956 height 198
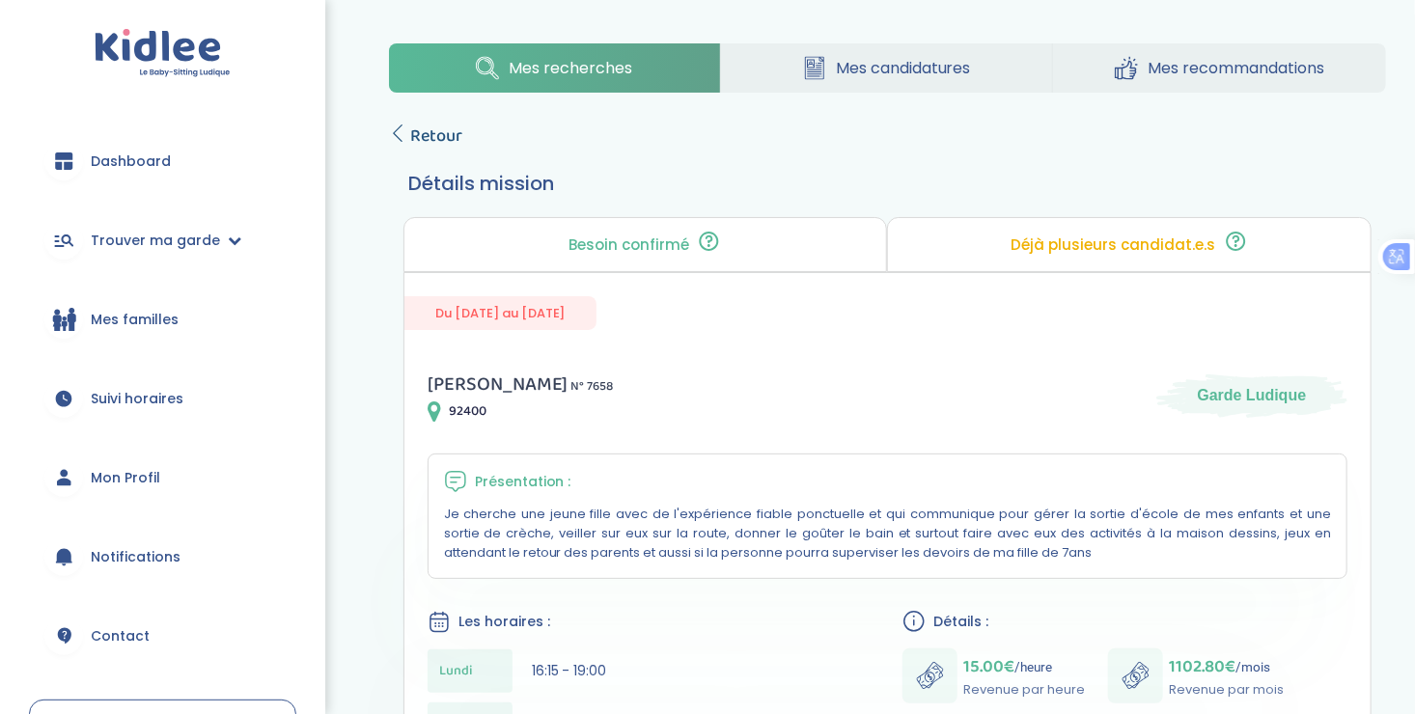
click at [402, 130] on icon at bounding box center [397, 132] width 17 height 17
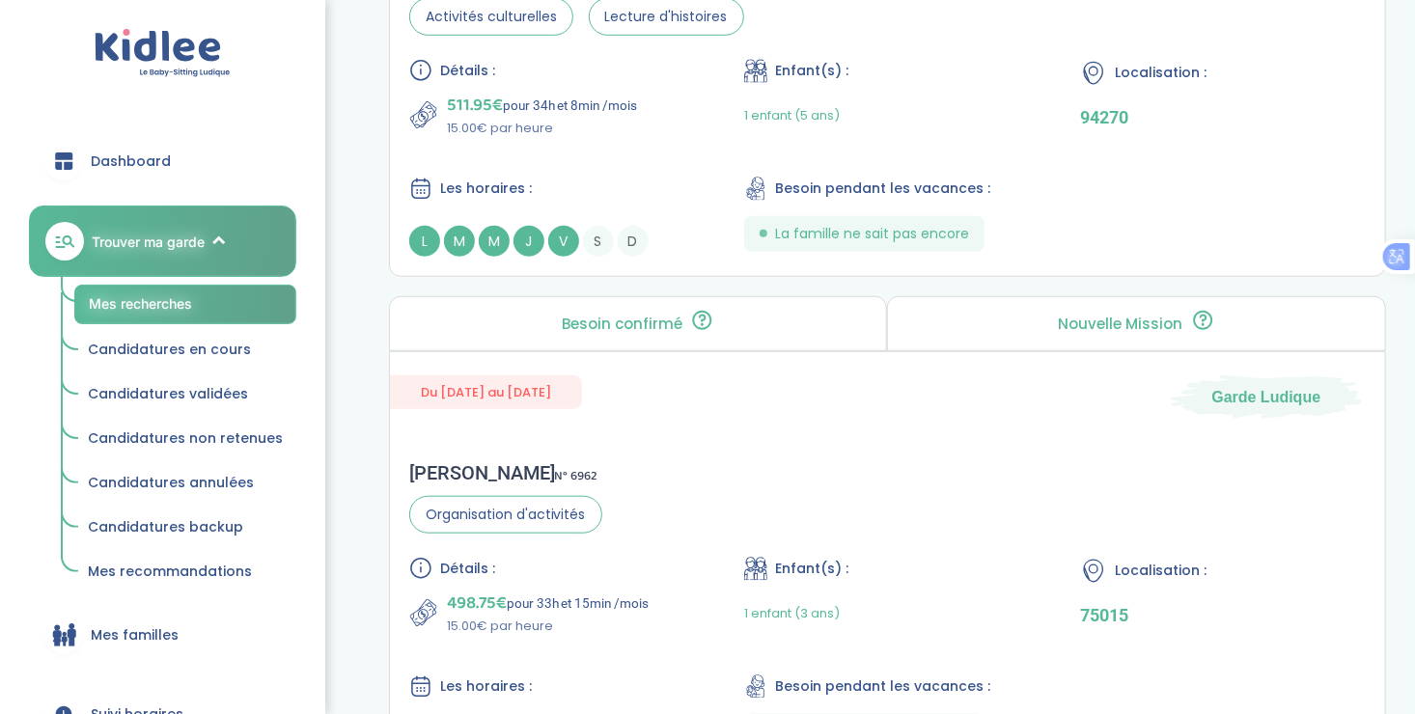
scroll to position [4157, 0]
drag, startPoint x: 0, startPoint y: 0, endPoint x: 642, endPoint y: 443, distance: 779.7
click at [642, 443] on div "Du 01-09-2025 au 30-06-2026 Garde Ludique Marie L . N° 6962 Organisation d'acti…" at bounding box center [887, 564] width 997 height 424
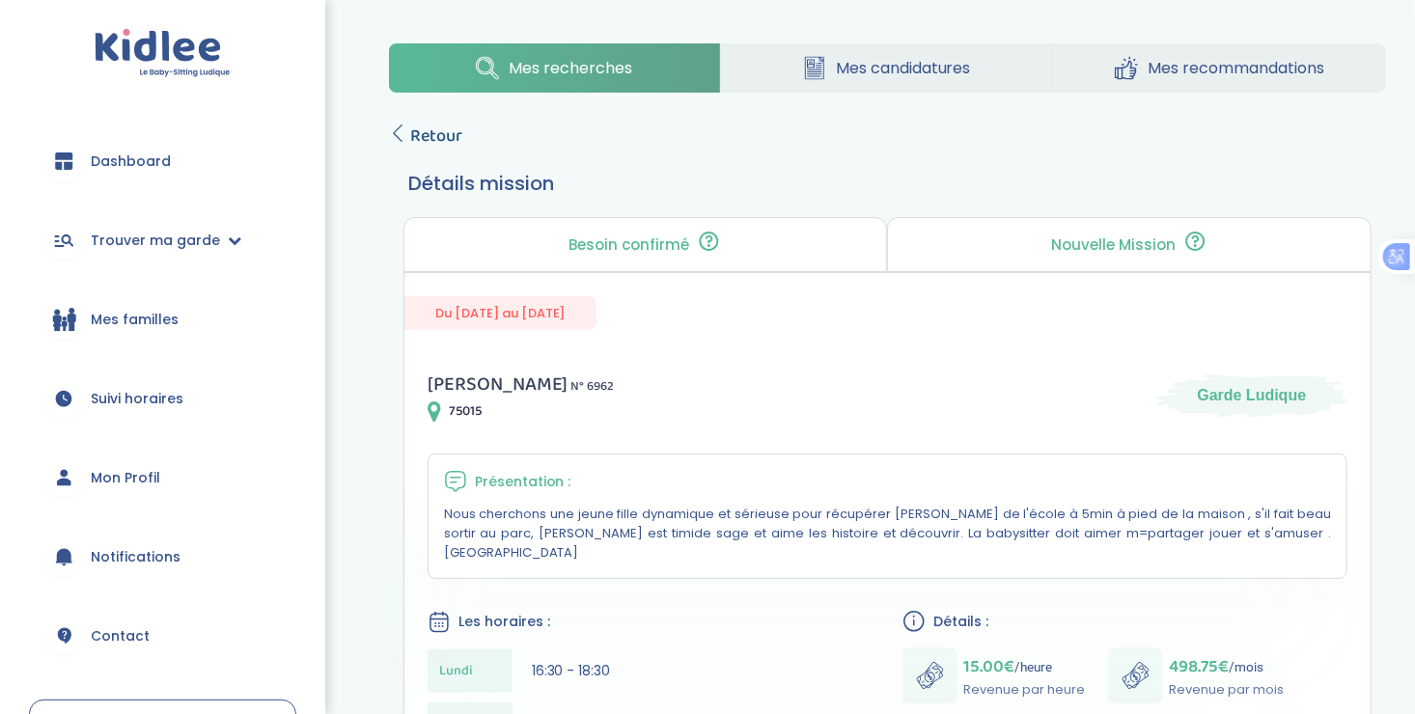
click at [406, 128] on link "Retour" at bounding box center [425, 136] width 73 height 27
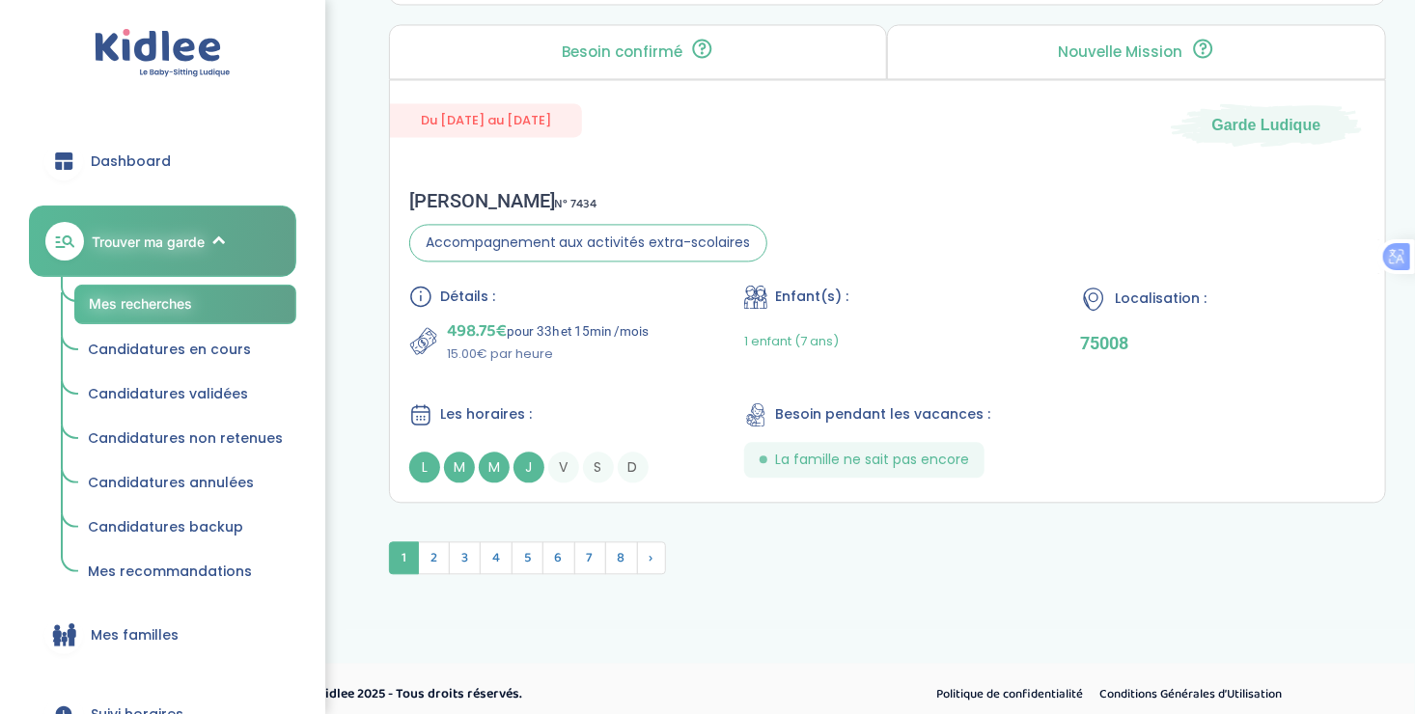
scroll to position [5374, 0]
click at [425, 540] on span "2" at bounding box center [434, 556] width 32 height 33
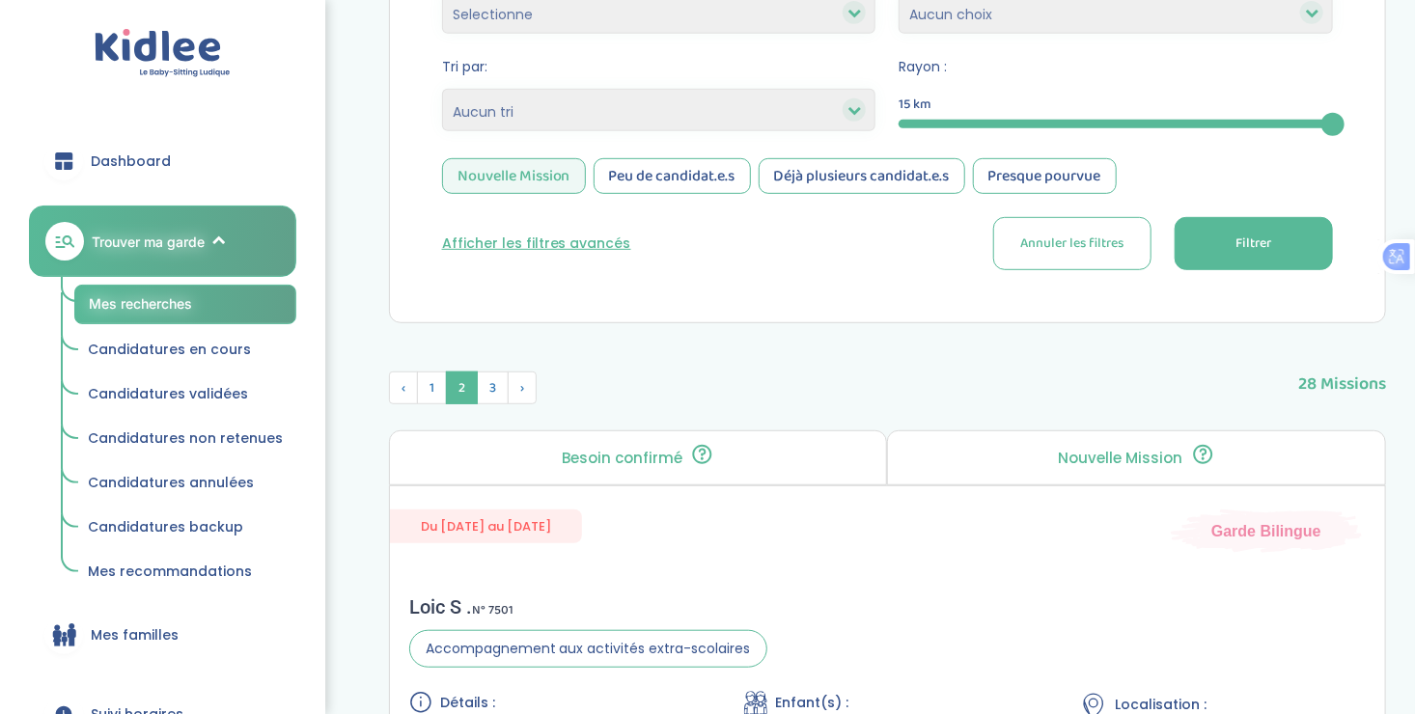
scroll to position [429, 0]
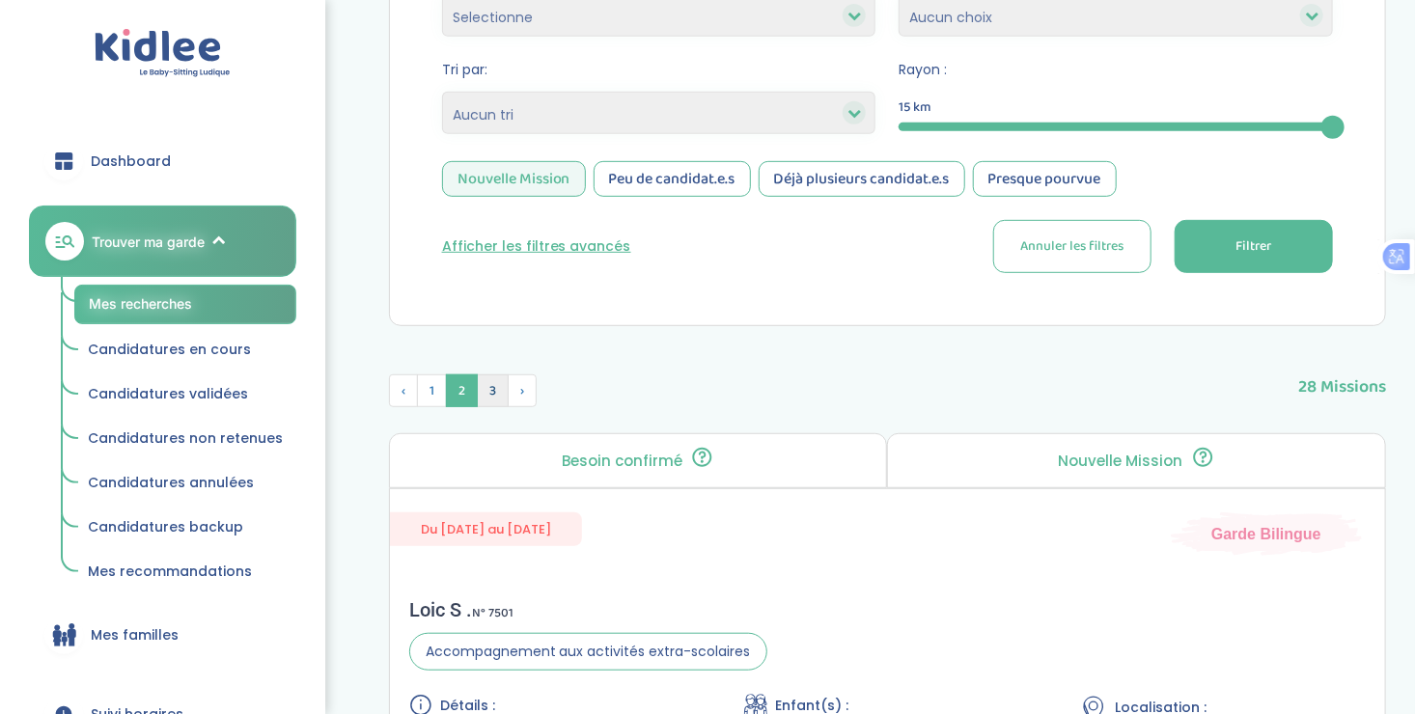
click at [495, 386] on span "3" at bounding box center [493, 390] width 32 height 33
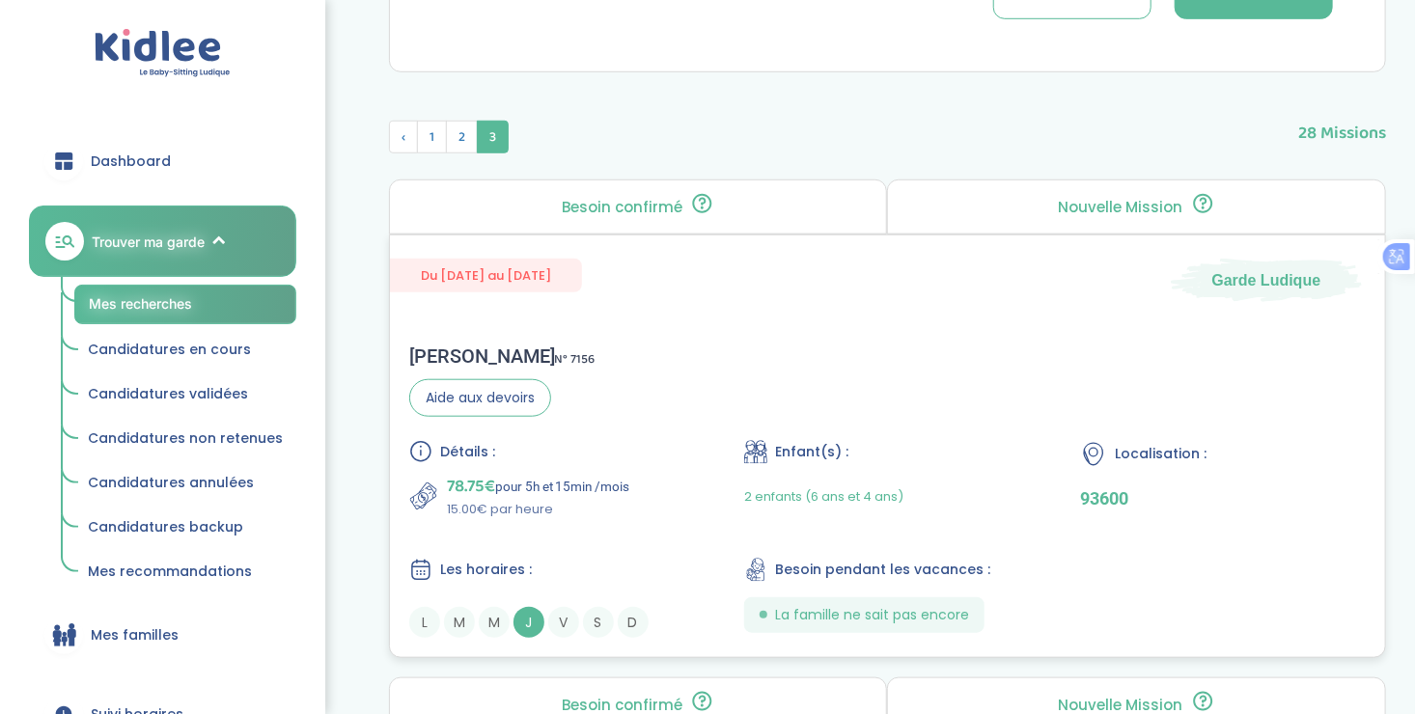
scroll to position [703, 0]
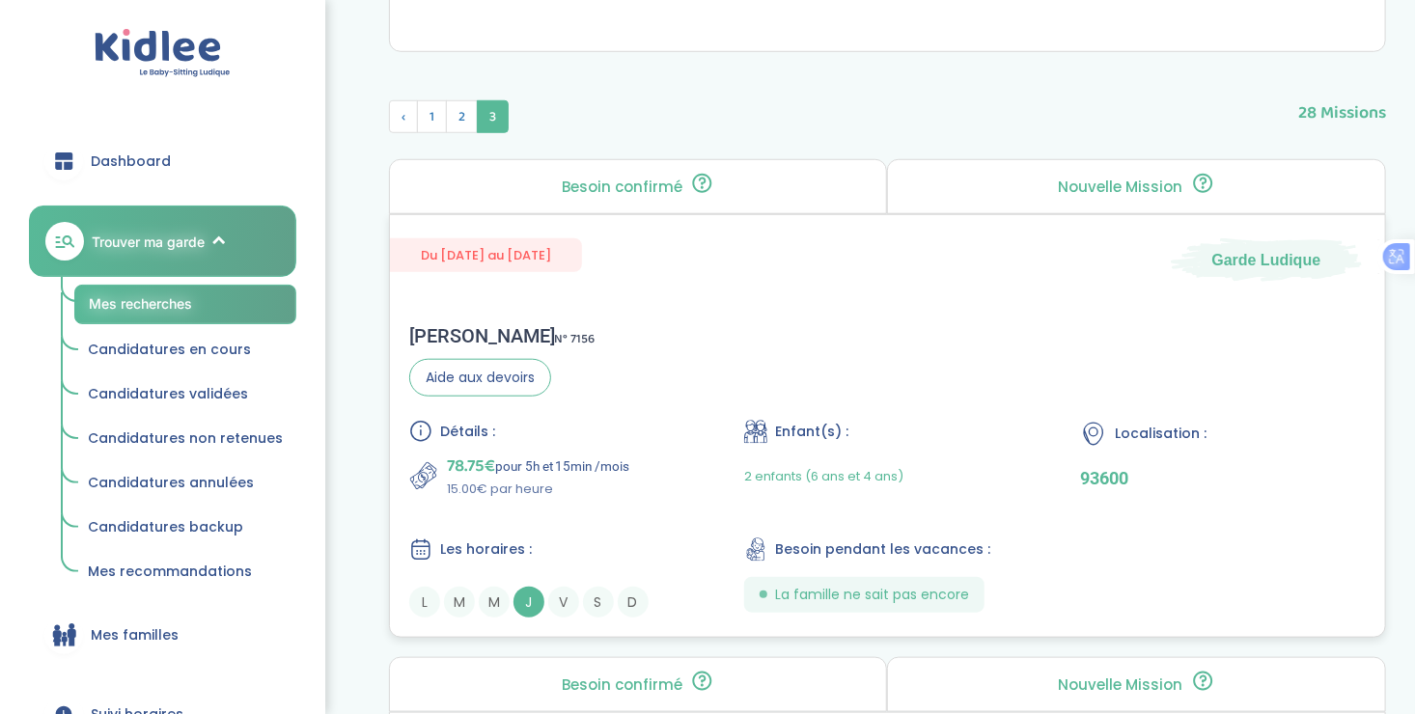
click at [661, 522] on div "Détails : 78.75€ pour 5h et 15min /mois 15.00€ par heure Enfant(s) : 2 enfants …" at bounding box center [887, 519] width 956 height 198
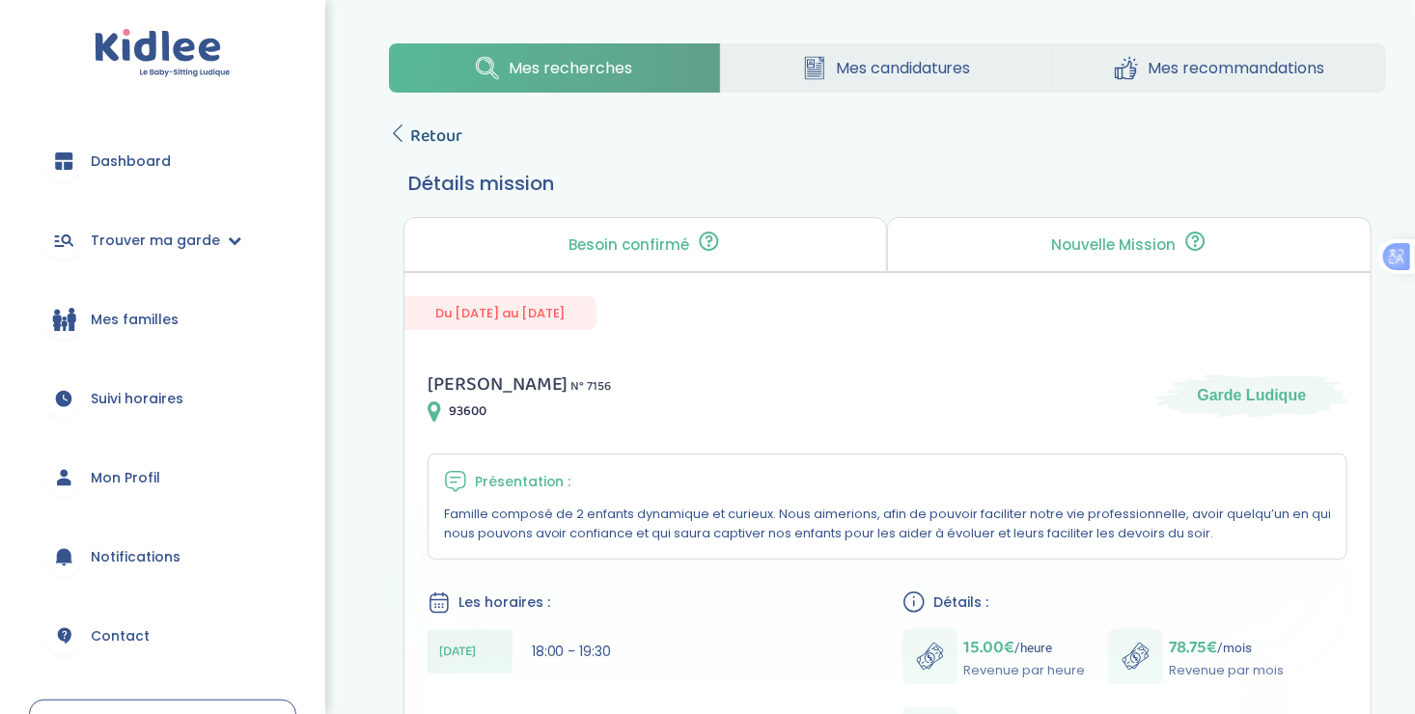
click at [410, 131] on span "Retour" at bounding box center [436, 136] width 52 height 27
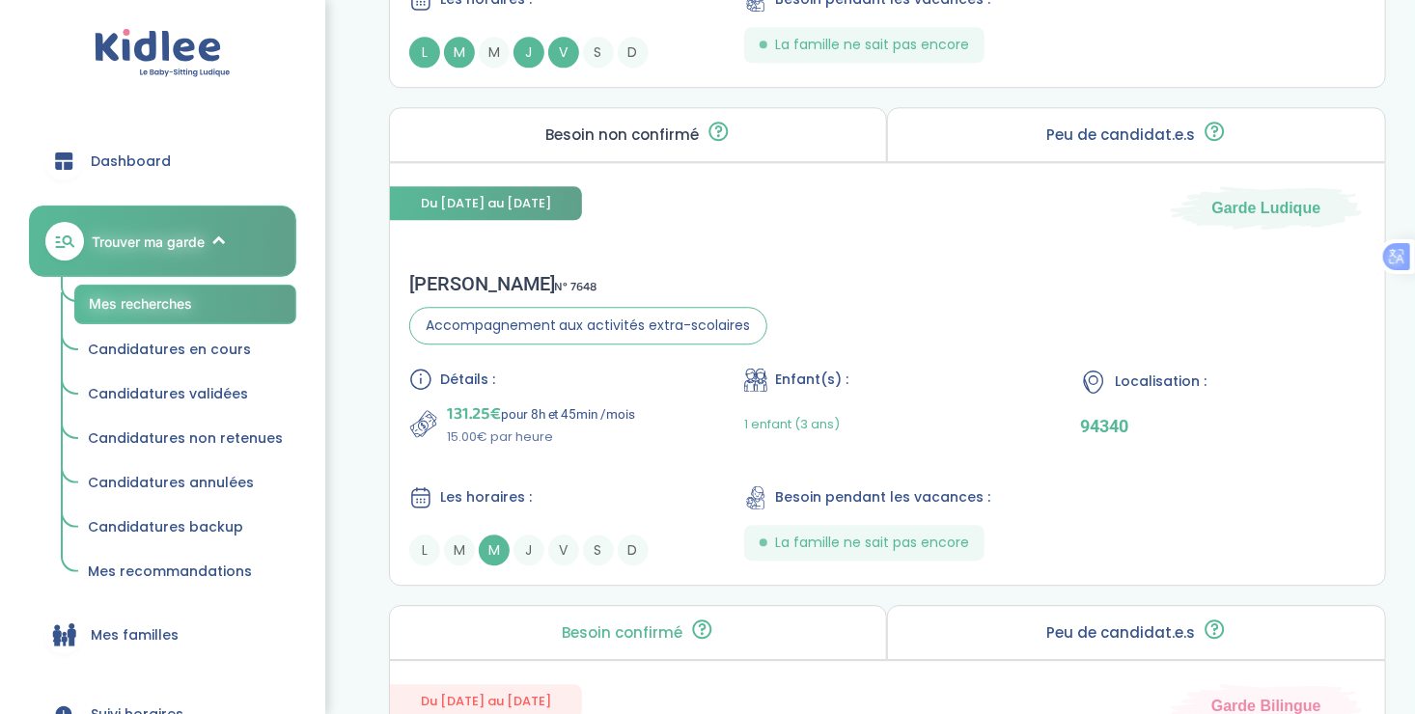
scroll to position [2312, 0]
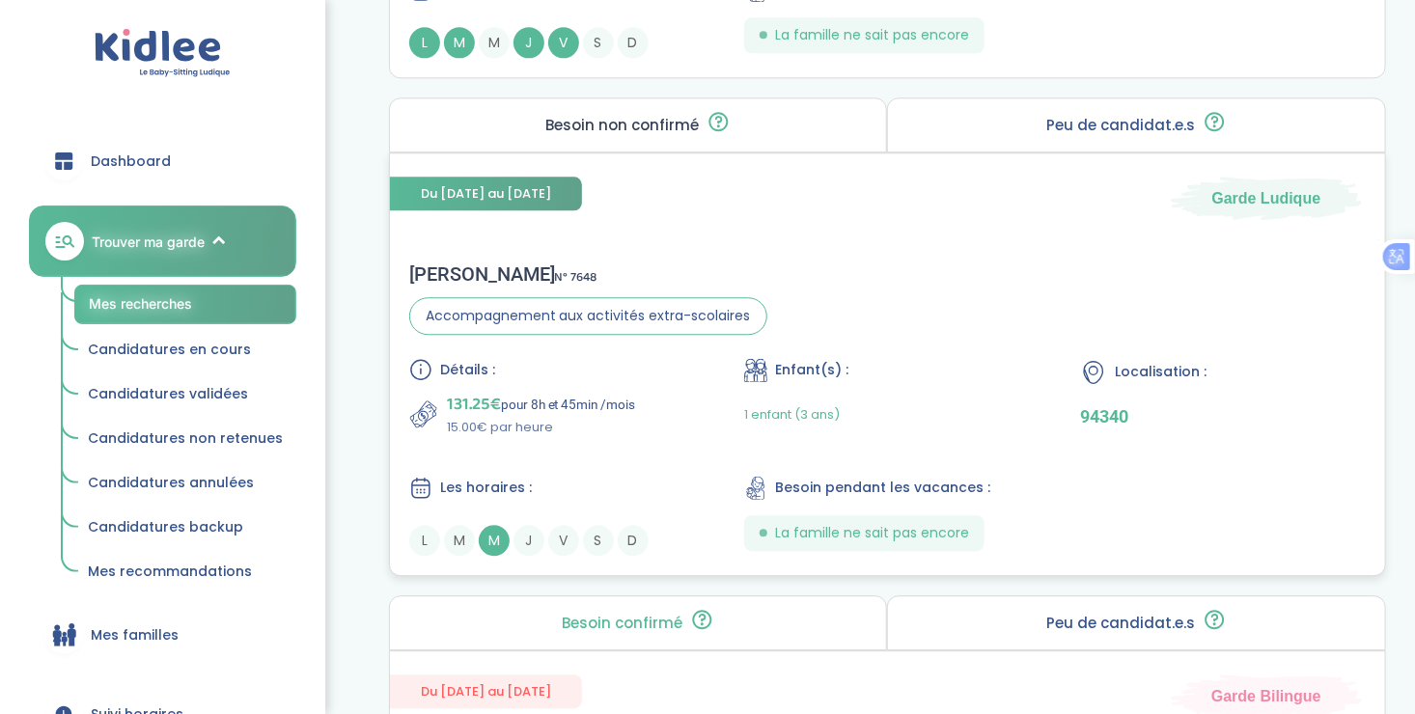
click at [614, 442] on div "Détails : 131.25€ pour 8h et 45min /mois 15.00€ par heure Enfant(s) : 1 enfant …" at bounding box center [887, 457] width 956 height 198
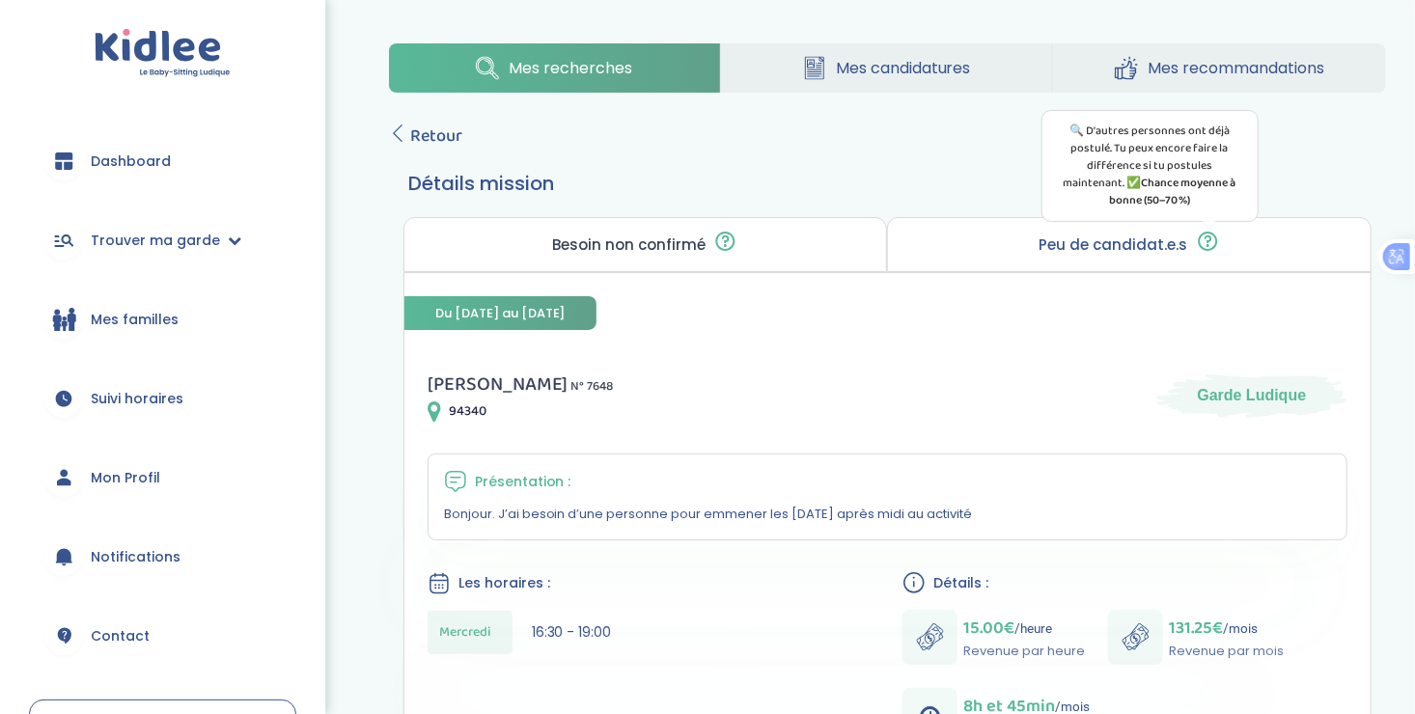
click at [1207, 244] on icon at bounding box center [1208, 241] width 24 height 23
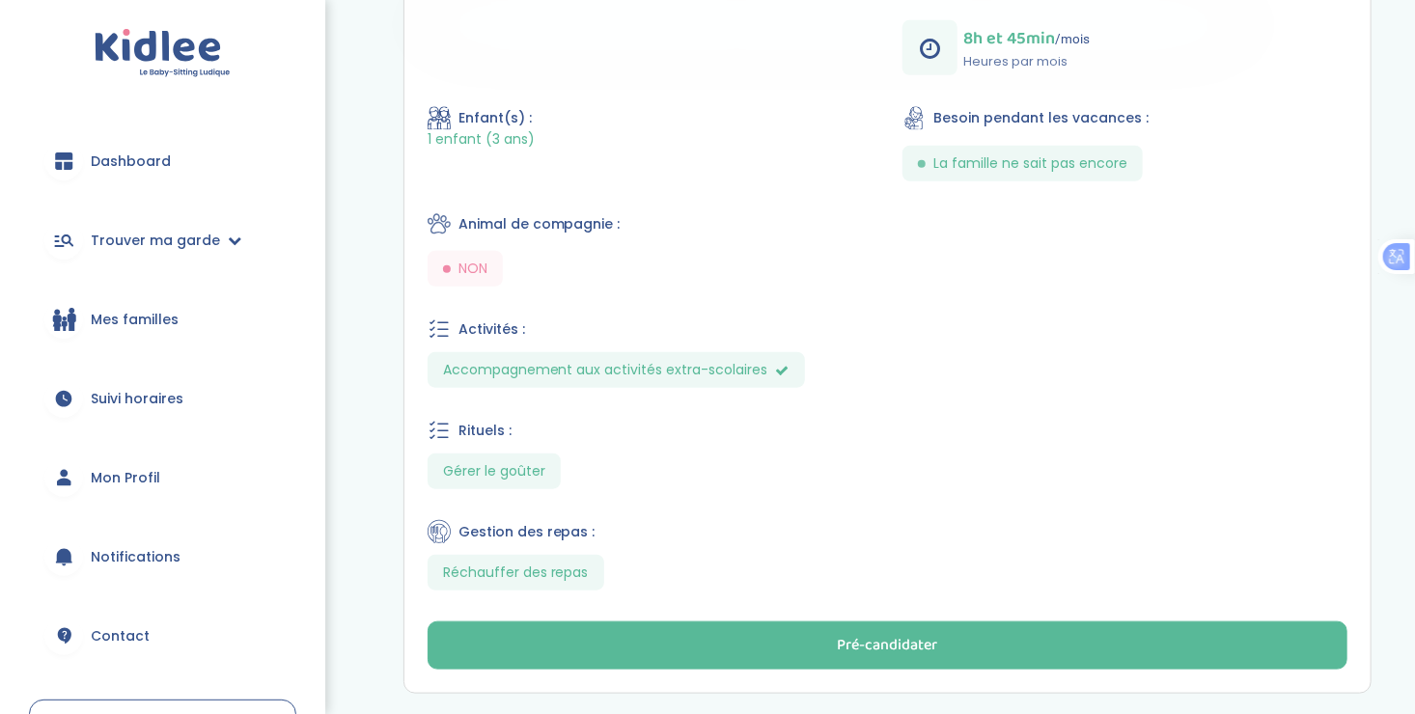
scroll to position [771, 0]
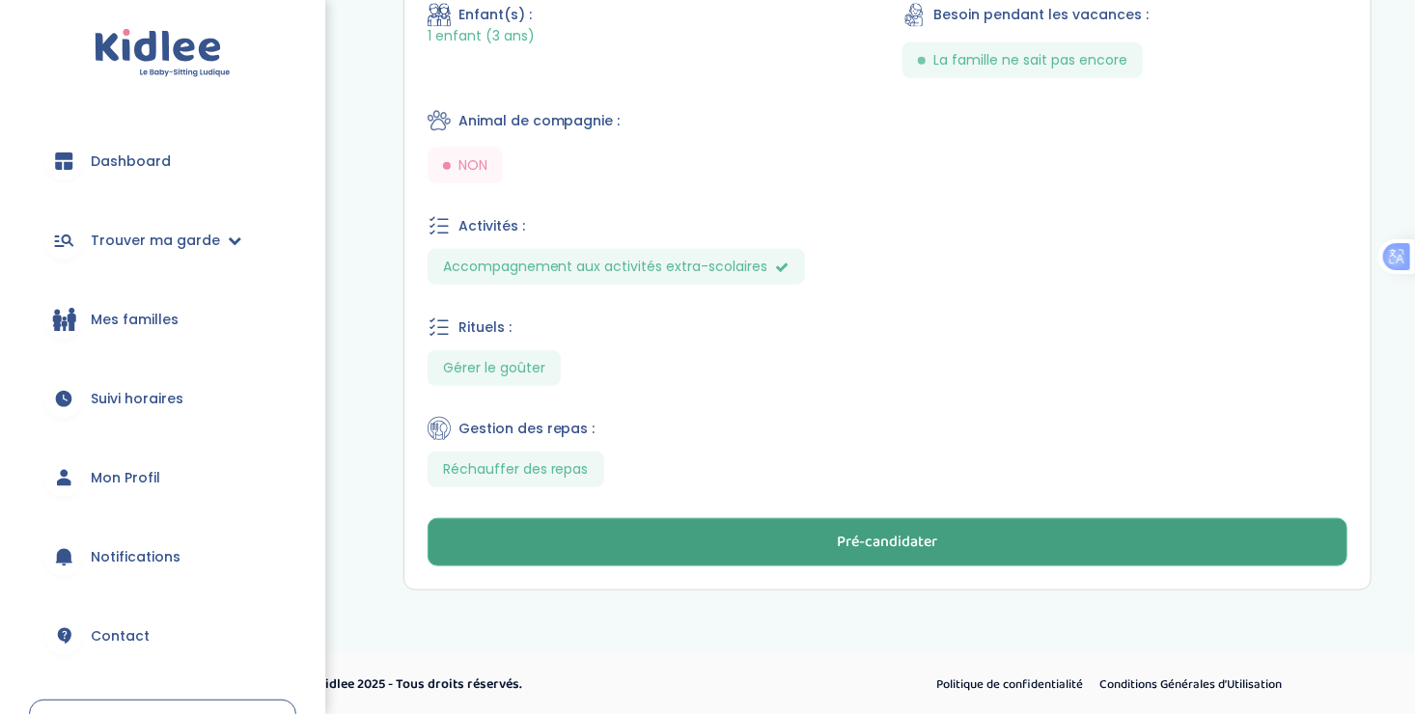
click at [779, 544] on button "Pré-candidater" at bounding box center [887, 542] width 920 height 48
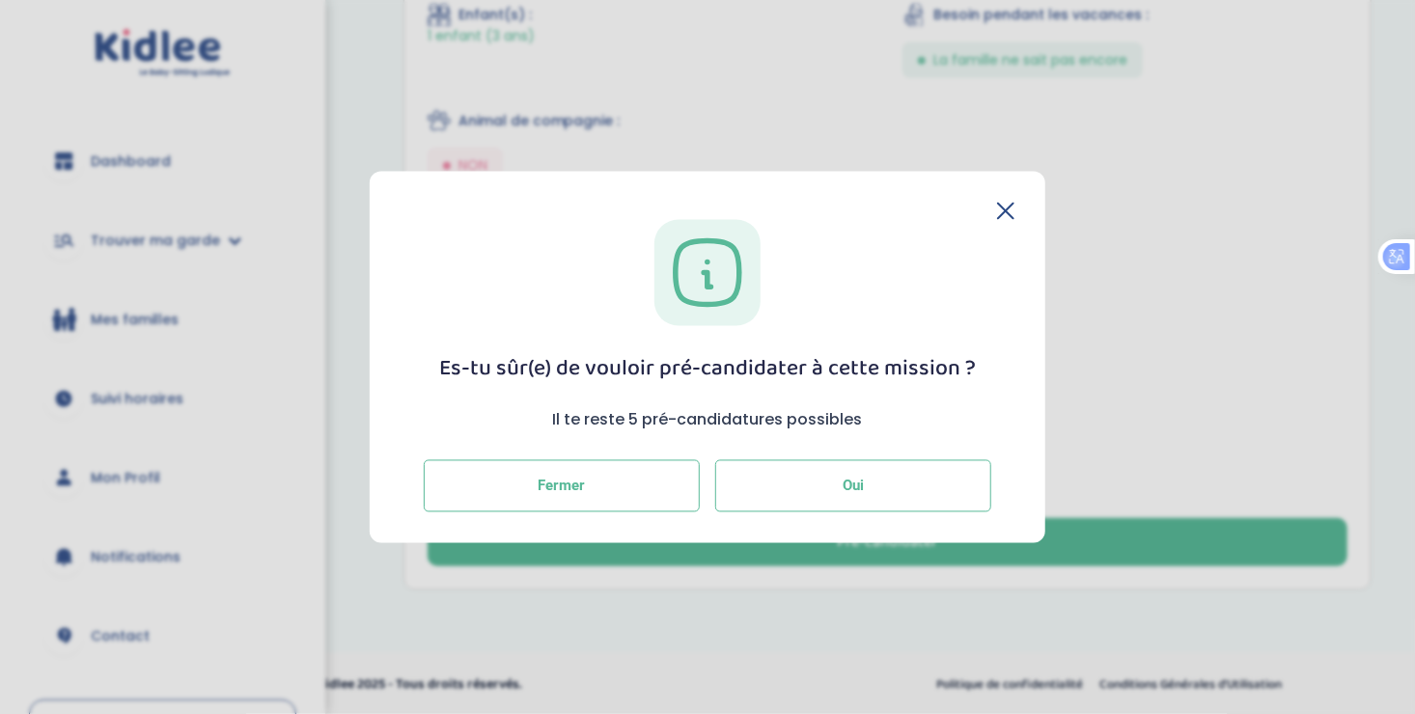
click at [798, 486] on button "Oui" at bounding box center [853, 485] width 276 height 52
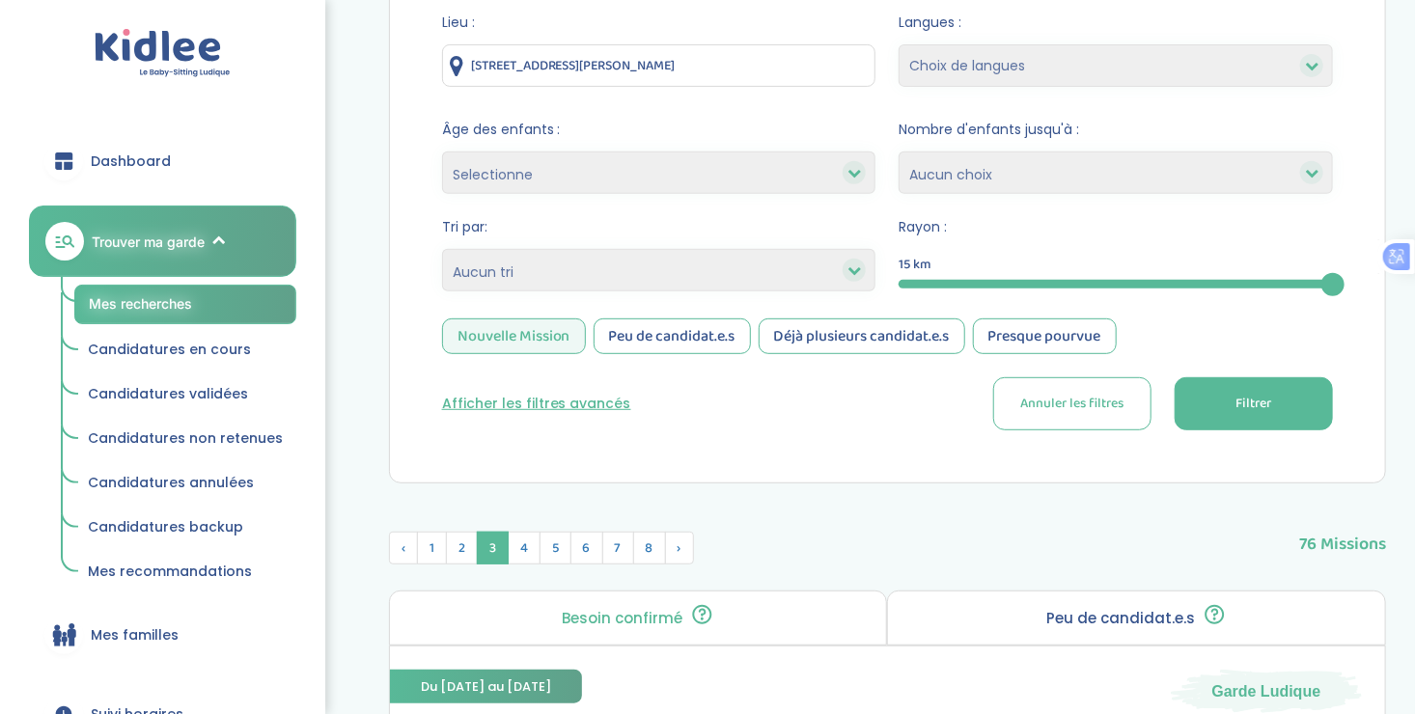
scroll to position [336, 0]
click at [514, 537] on span "4" at bounding box center [524, 548] width 33 height 33
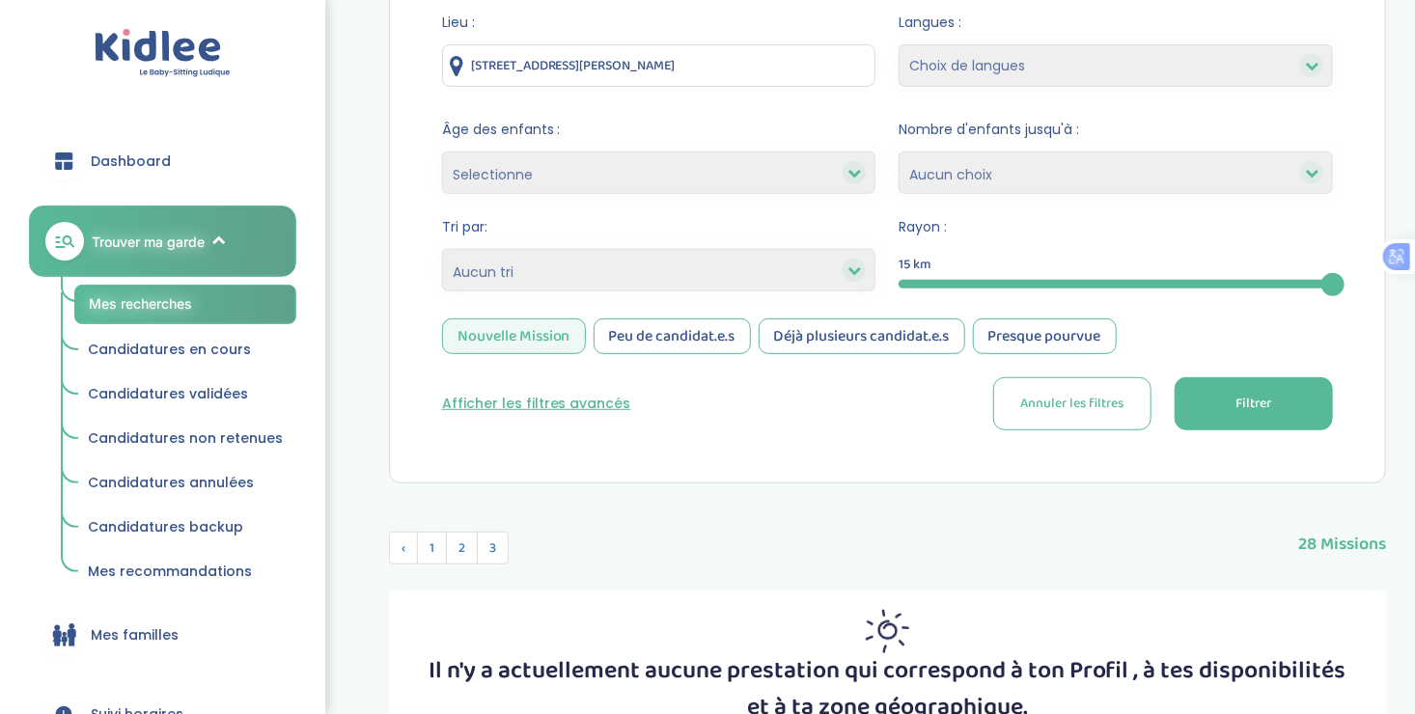
click at [527, 334] on div "Nouvelle Mission" at bounding box center [514, 336] width 144 height 36
click at [1226, 396] on button "Filtrer" at bounding box center [1253, 403] width 158 height 53
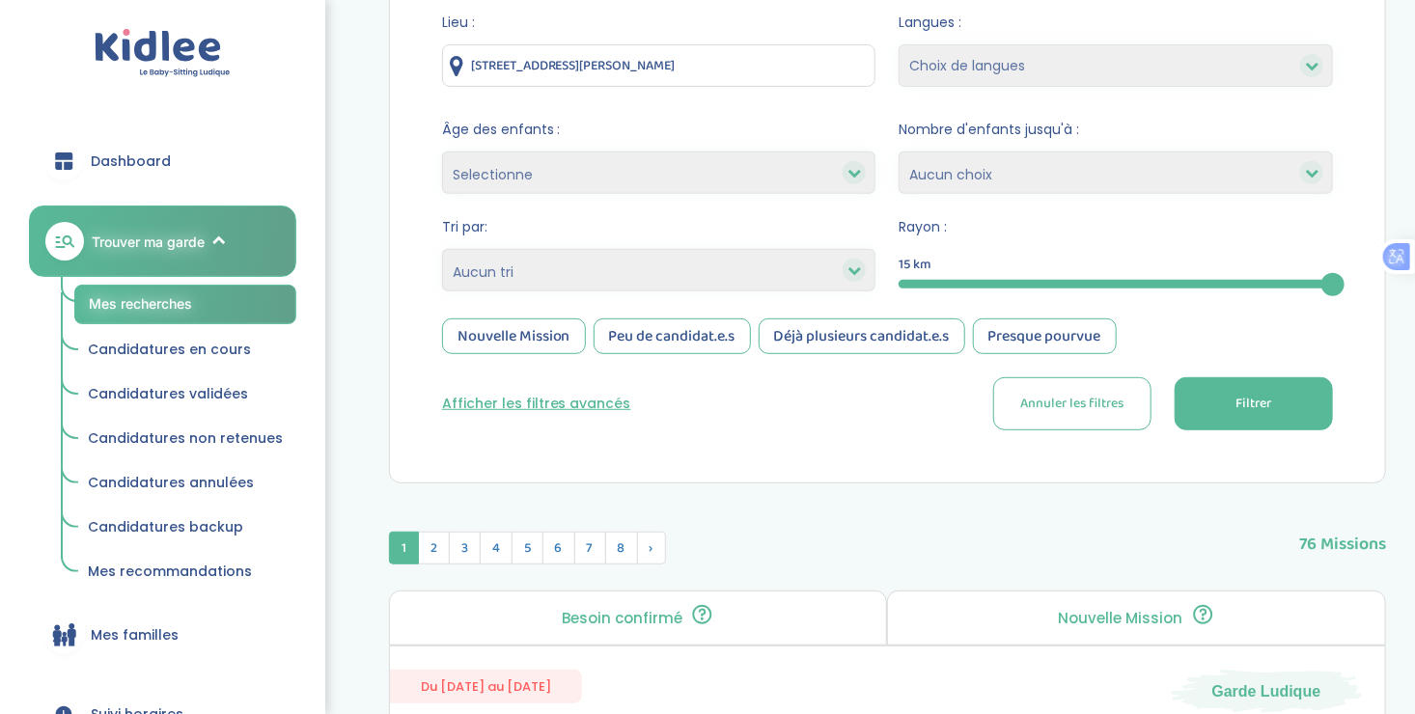
click at [545, 331] on div "Nouvelle Mission" at bounding box center [514, 336] width 144 height 36
click at [1279, 395] on button "Filtrer" at bounding box center [1253, 403] width 158 height 53
click at [773, 683] on div "Du 27-09-2025 au 31-07-2026 Garde Ludique" at bounding box center [887, 680] width 995 height 67
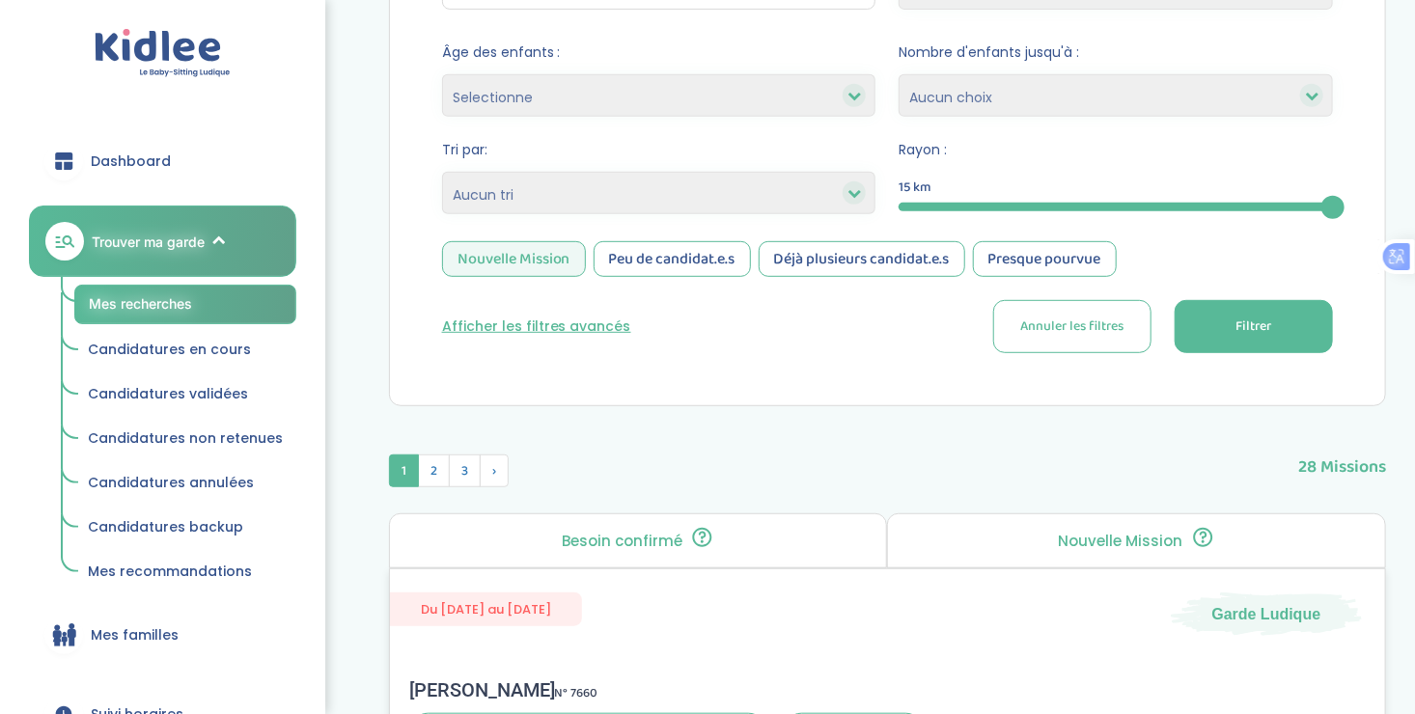
scroll to position [459, 0]
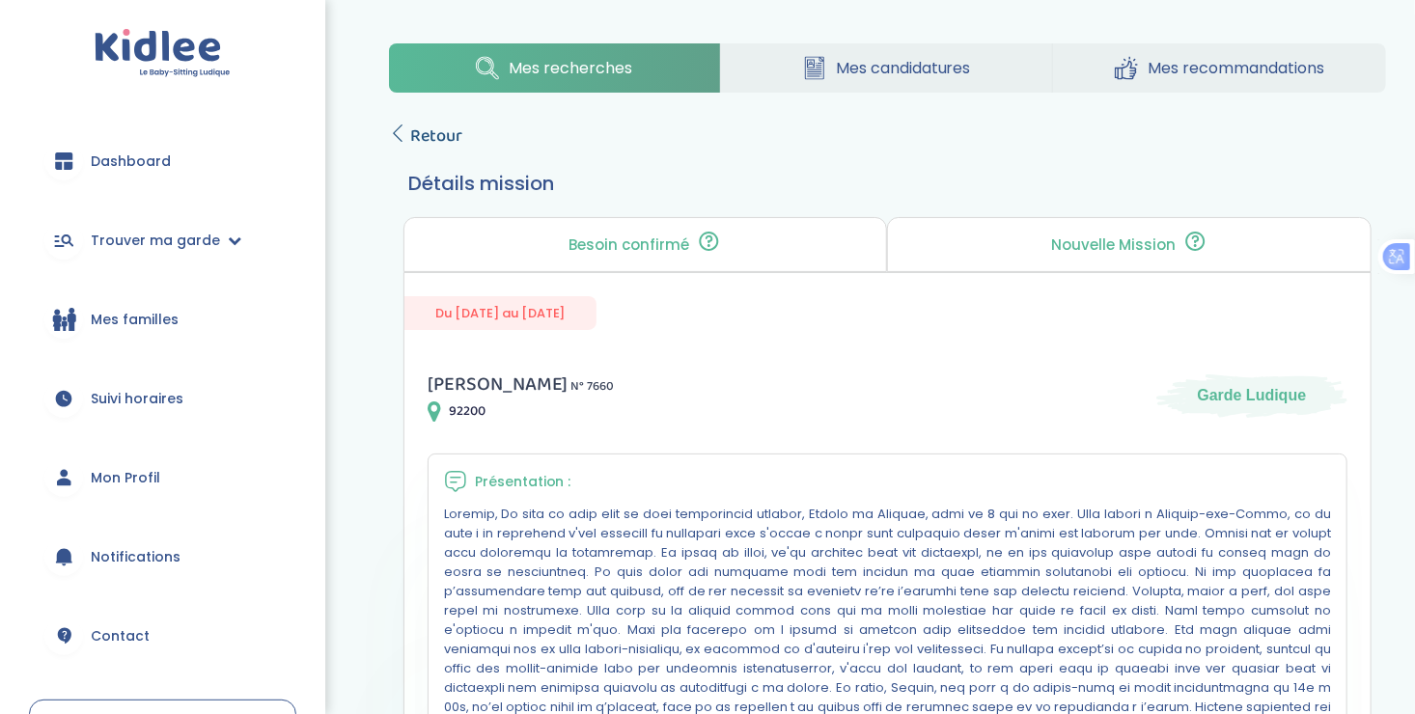
click at [399, 132] on icon at bounding box center [397, 132] width 17 height 17
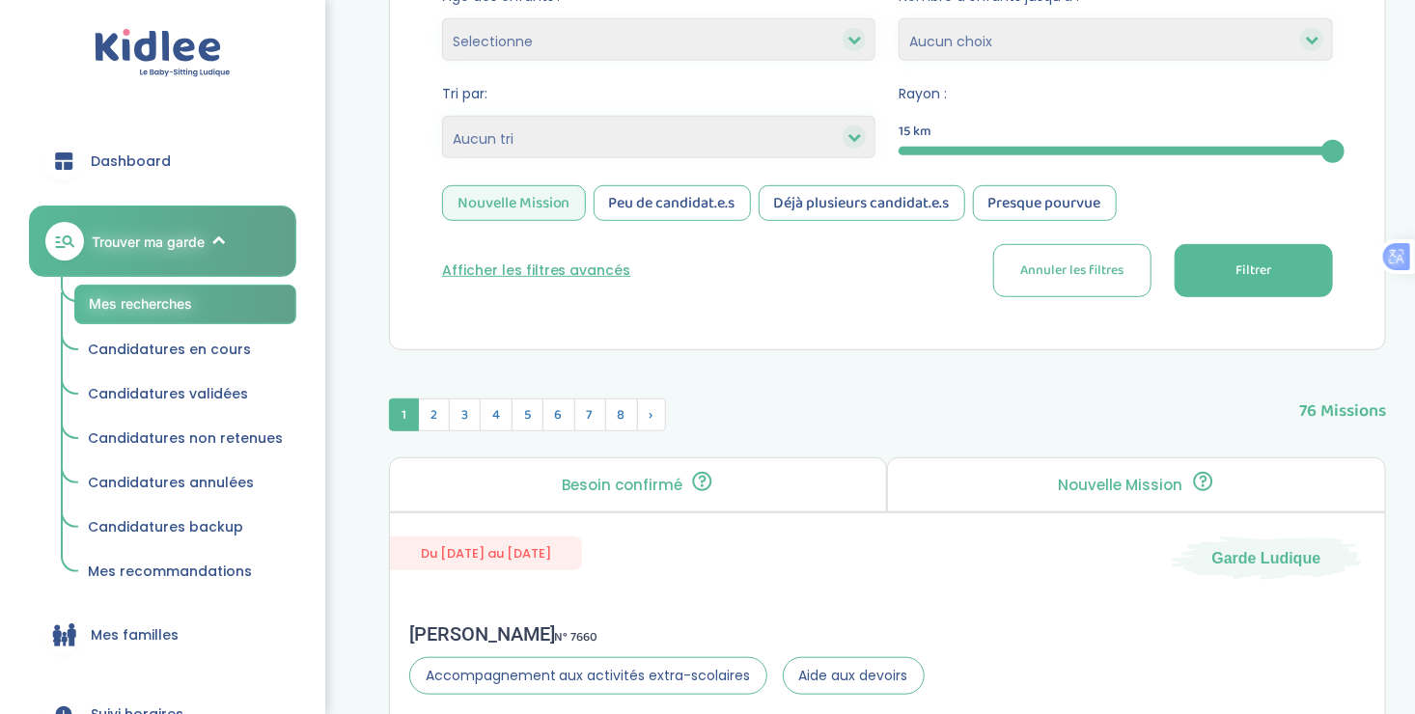
click at [1238, 266] on span "Filtrer" at bounding box center [1253, 271] width 36 height 20
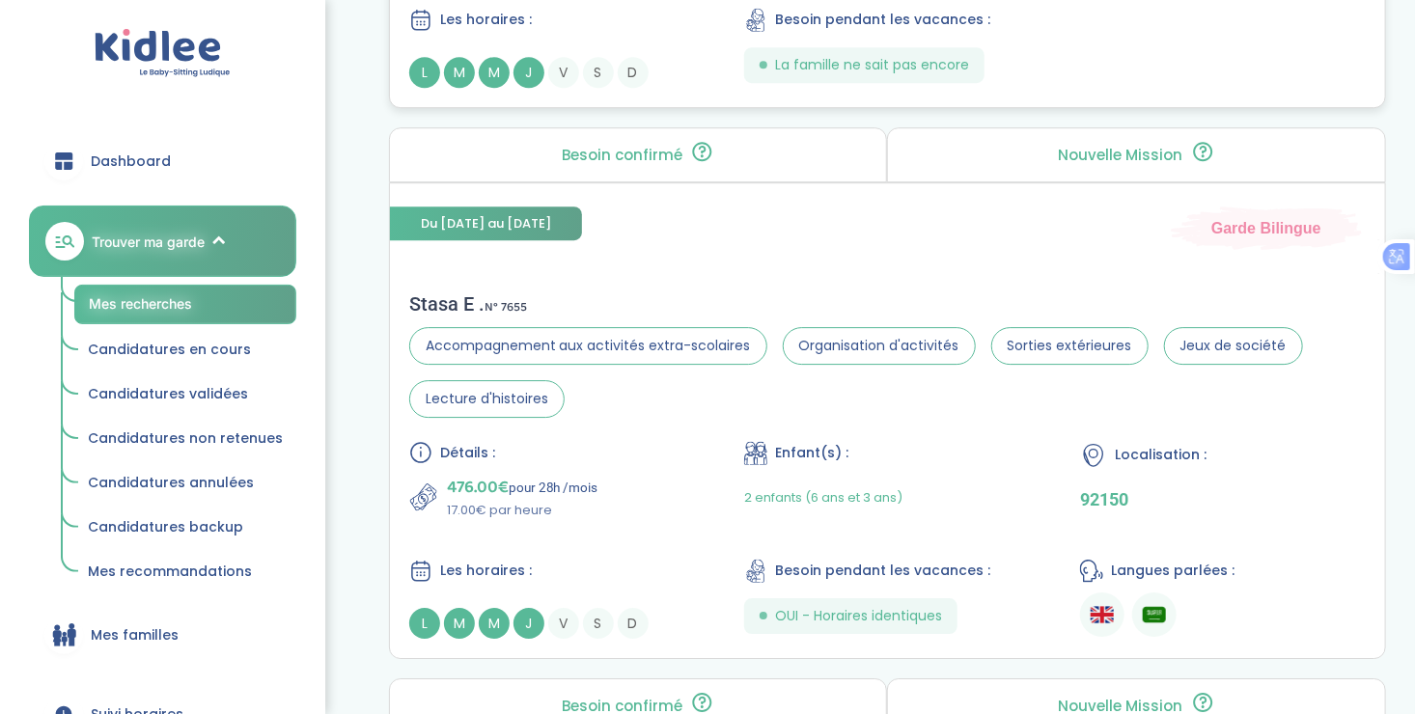
scroll to position [2802, 0]
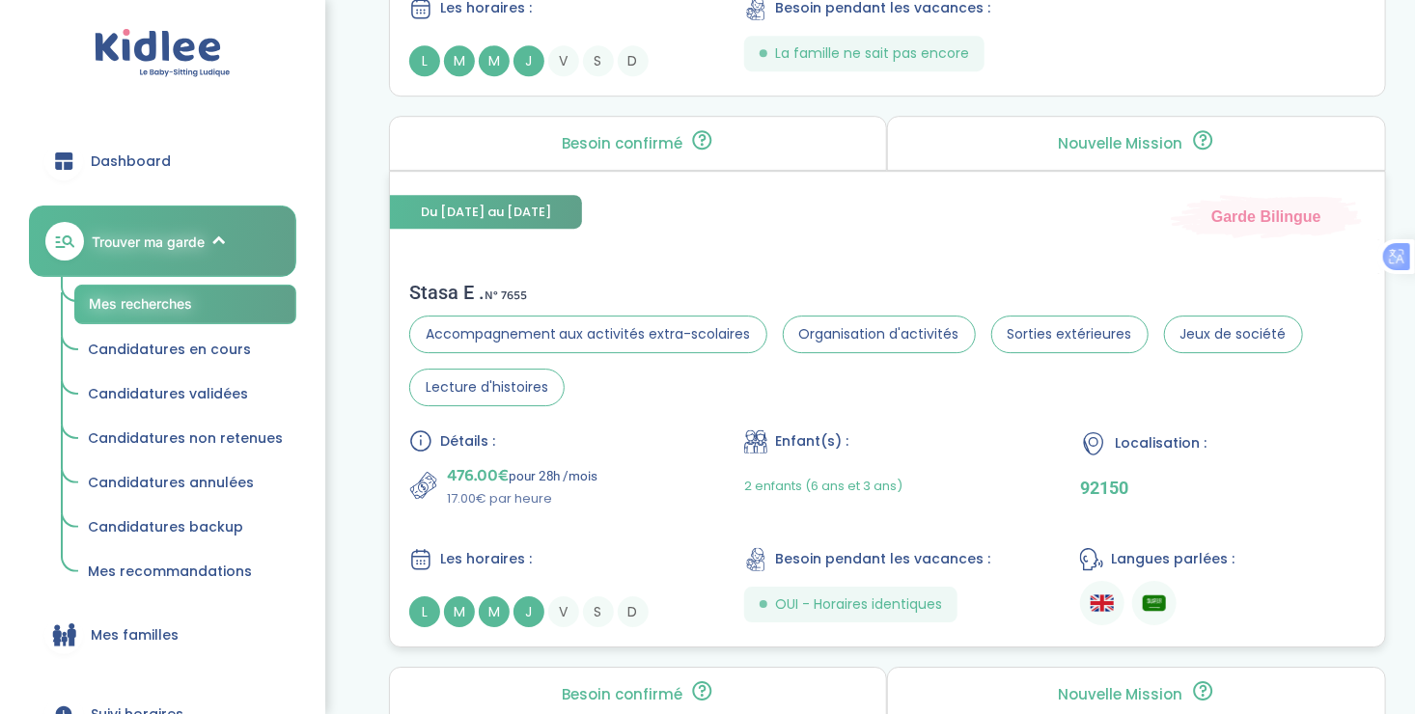
click at [684, 401] on div "Stasa E . N° 7655 Accompagnement aux activités extra-scolaires Organisation d'a…" at bounding box center [887, 454] width 995 height 385
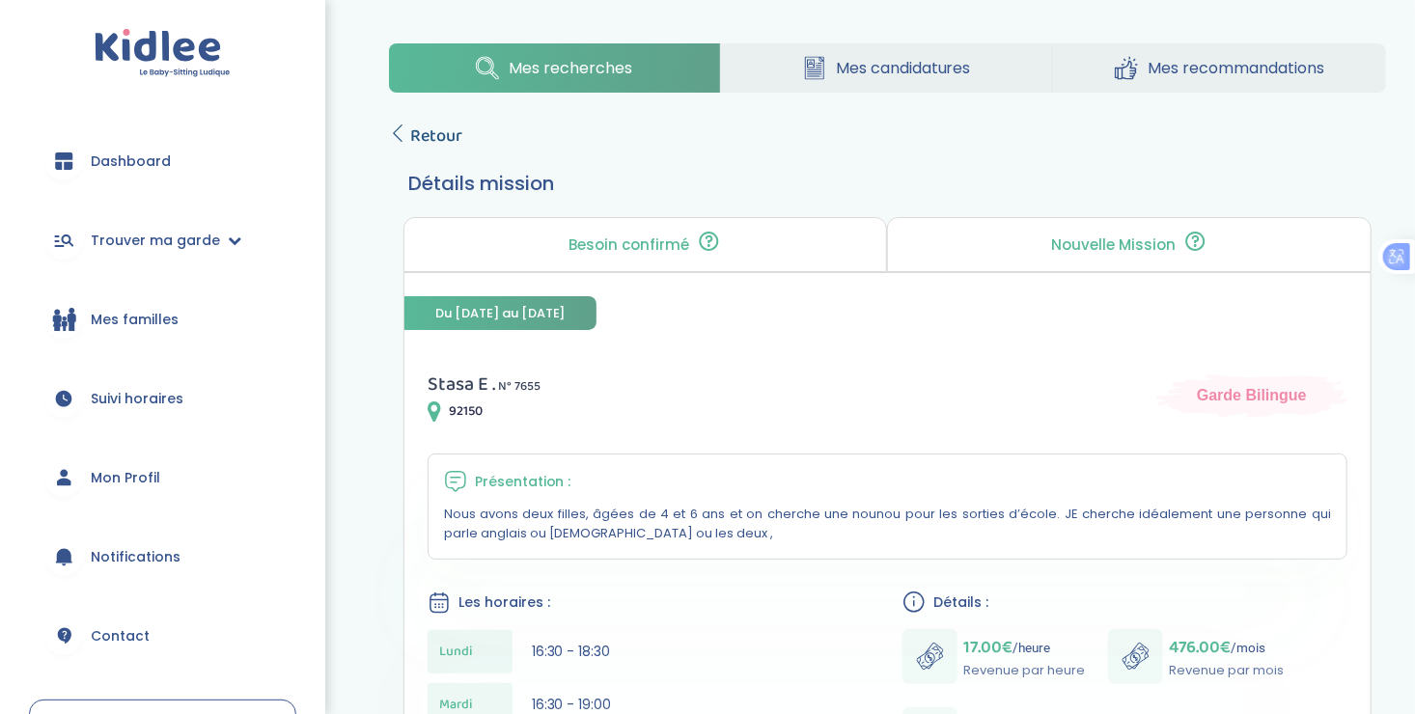
click at [399, 125] on icon at bounding box center [397, 132] width 17 height 17
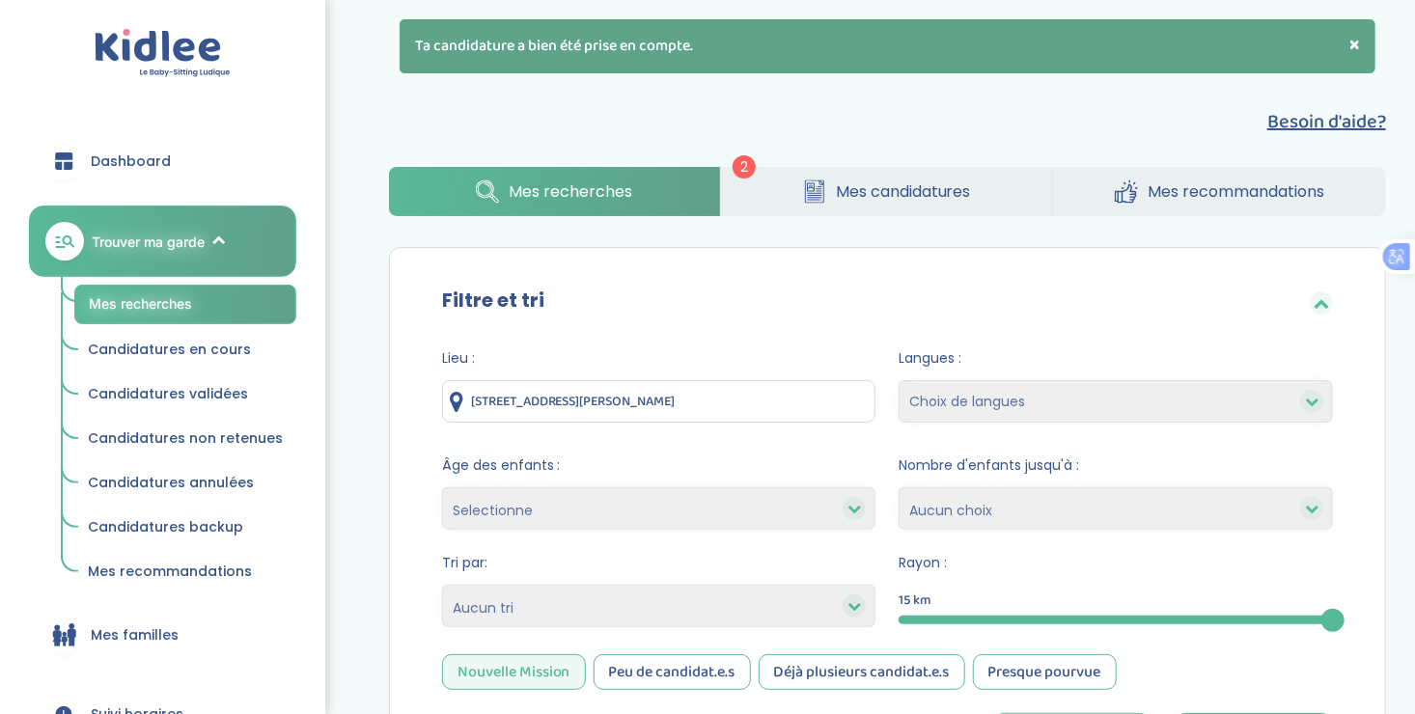
click at [785, 175] on link "Mes candidatures" at bounding box center [886, 191] width 331 height 49
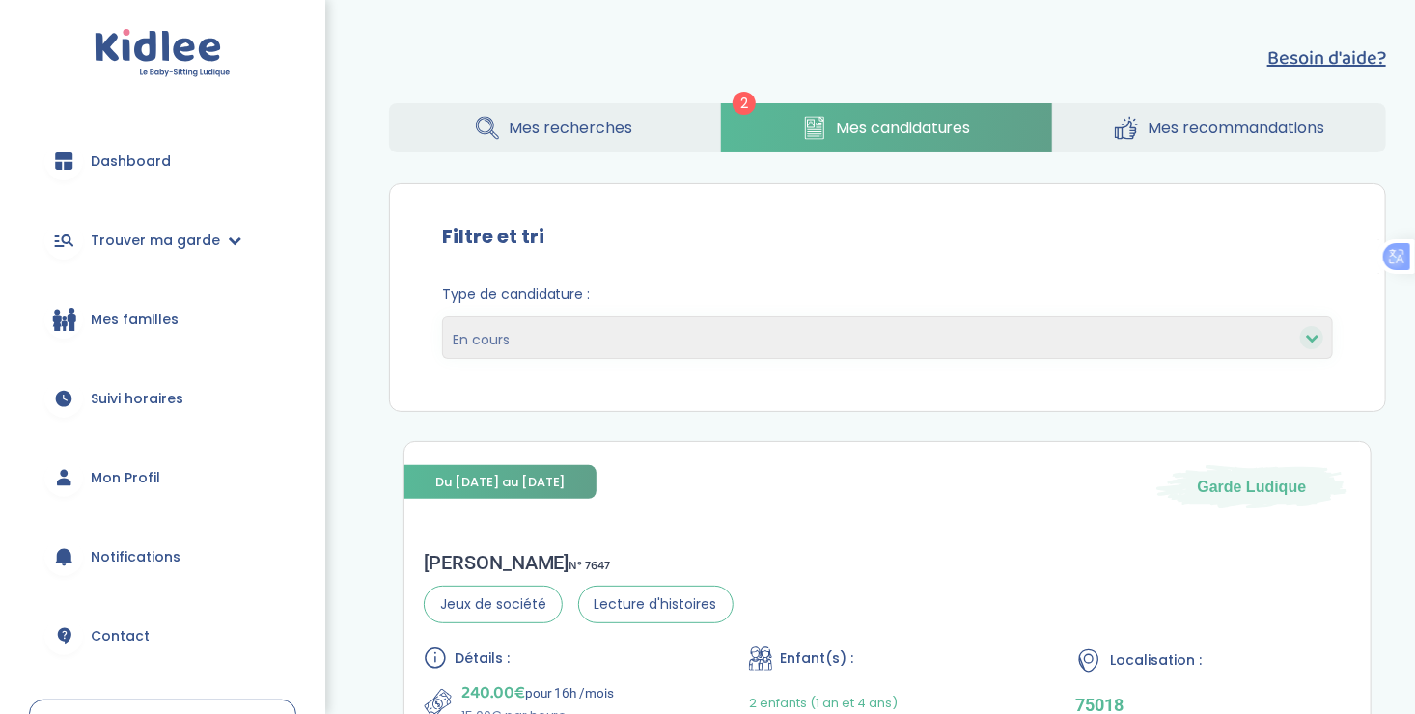
click at [1163, 131] on span "Mes recommandations" at bounding box center [1235, 128] width 177 height 24
